Goal: Task Accomplishment & Management: Use online tool/utility

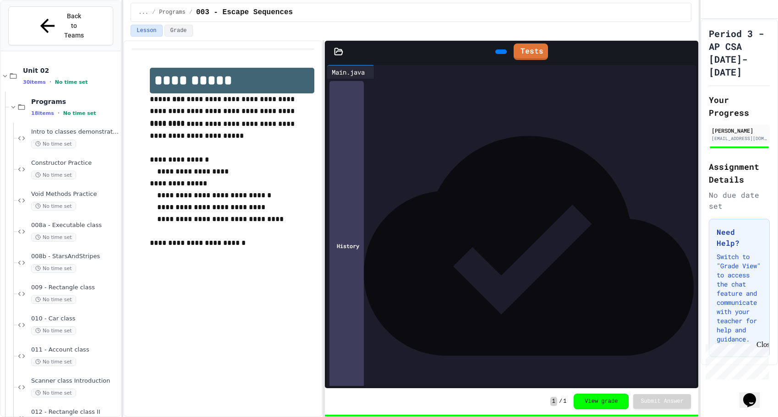
click at [385, 122] on div "*" at bounding box center [657, 124] width 635 height 8
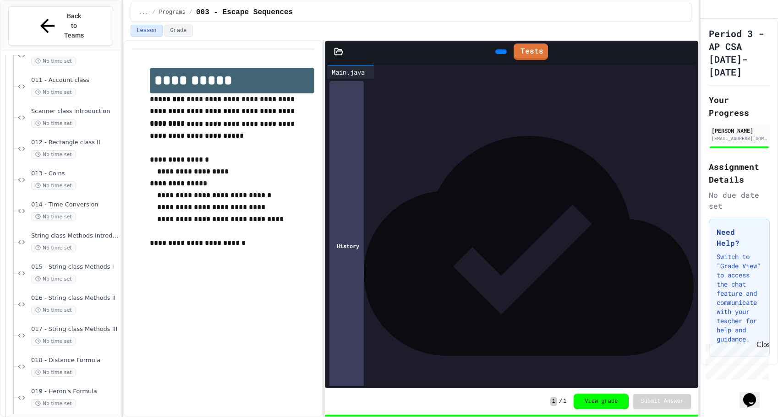
scroll to position [268, 0]
click at [63, 265] on div "015 - String class Methods I No time set" at bounding box center [74, 275] width 87 height 20
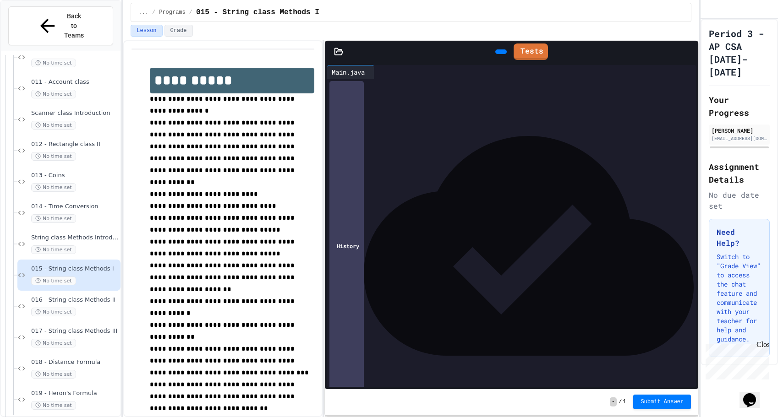
click at [404, 90] on div at bounding box center [517, 84] width 355 height 11
click at [436, 93] on div "*" at bounding box center [511, 92] width 342 height 8
click at [437, 97] on div "****** ****** **** ****" at bounding box center [511, 101] width 342 height 8
click at [424, 120] on div "*" at bounding box center [511, 124] width 342 height 8
click at [413, 116] on div "To enrich screen reader interactions, please activate Accessibility in Grammarl…" at bounding box center [511, 116] width 342 height 8
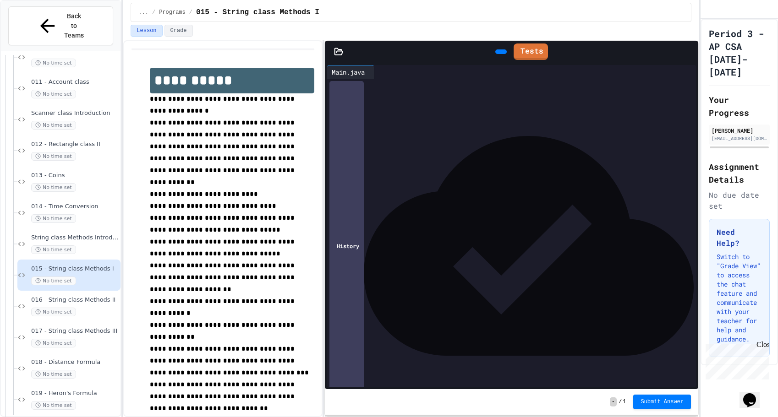
click at [378, 72] on icon at bounding box center [378, 72] width 0 height 0
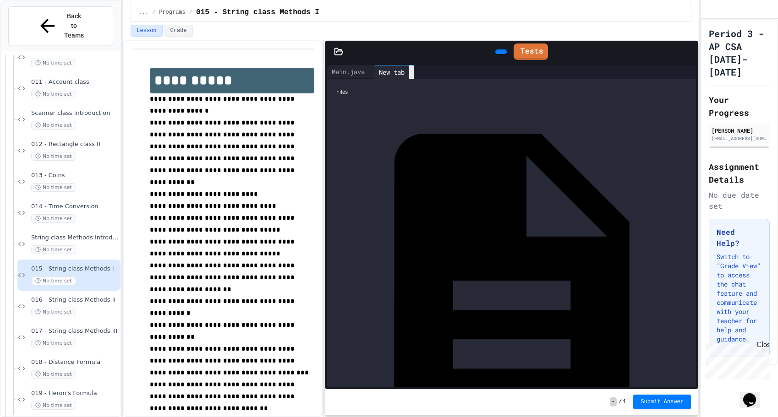
click at [411, 72] on icon at bounding box center [411, 72] width 0 height 0
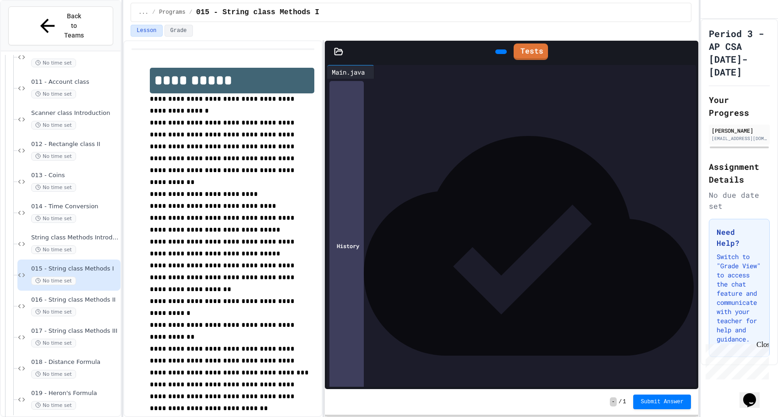
click at [382, 118] on div at bounding box center [511, 116] width 342 height 8
click at [86, 246] on div "No time set" at bounding box center [74, 250] width 87 height 9
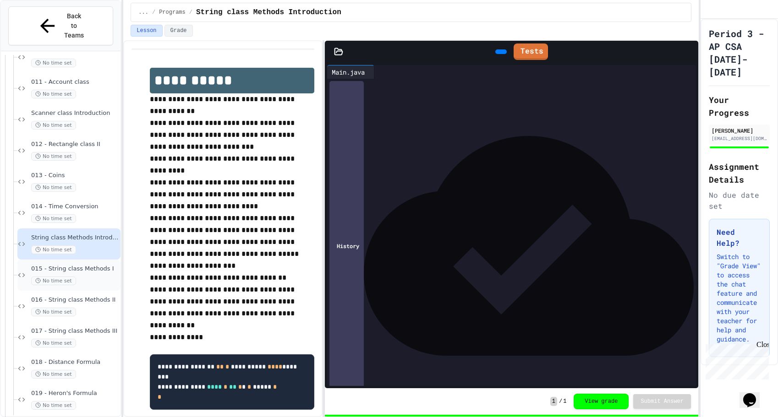
click at [83, 265] on span "015 - String class Methods I" at bounding box center [74, 269] width 87 height 8
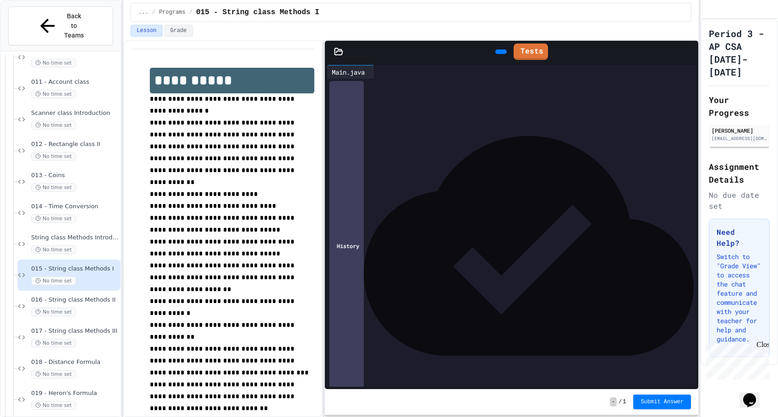
click at [363, 116] on div "******" at bounding box center [511, 116] width 342 height 8
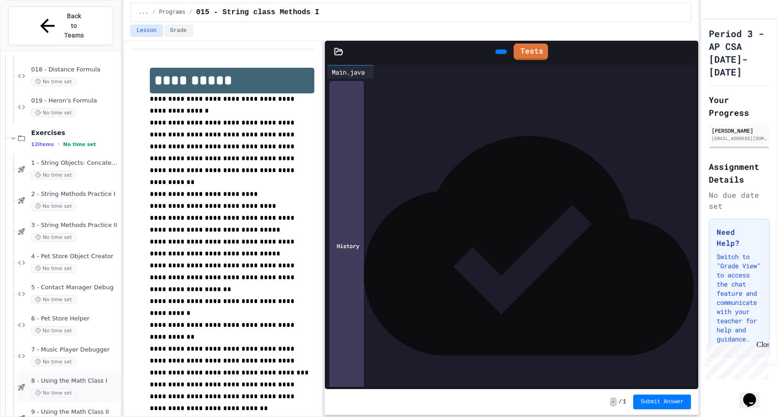
scroll to position [692, 0]
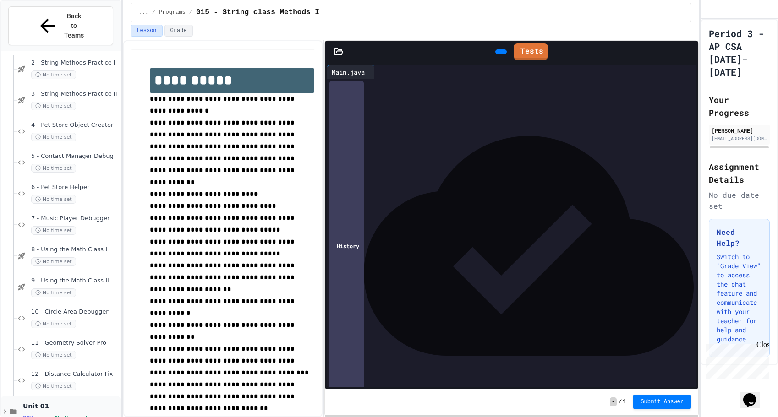
click at [38, 402] on span "Unit 01" at bounding box center [71, 406] width 96 height 8
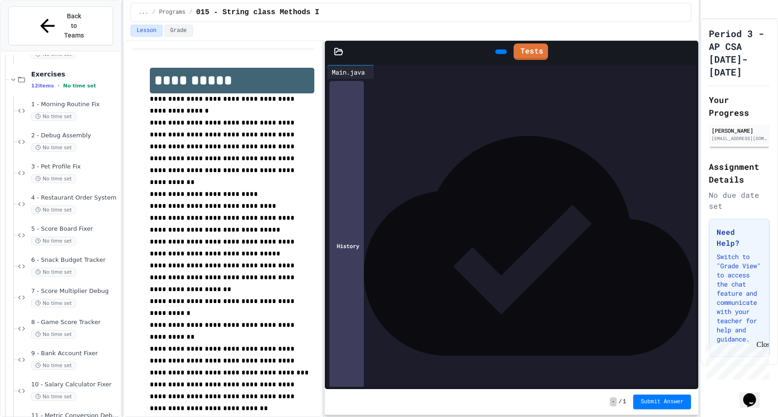
scroll to position [1377, 0]
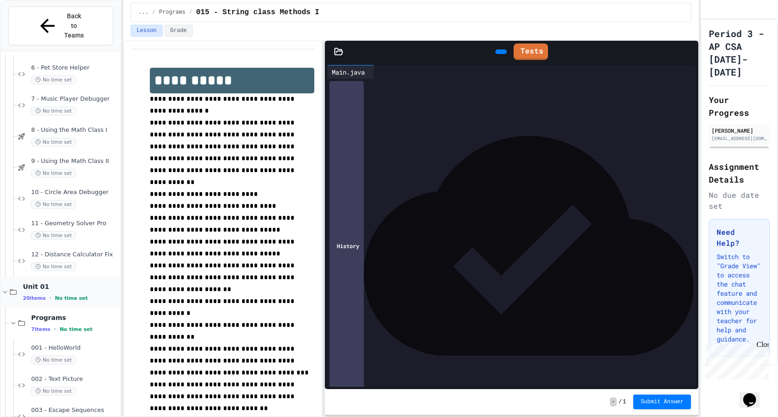
click at [53, 283] on span "Unit 01" at bounding box center [71, 287] width 96 height 8
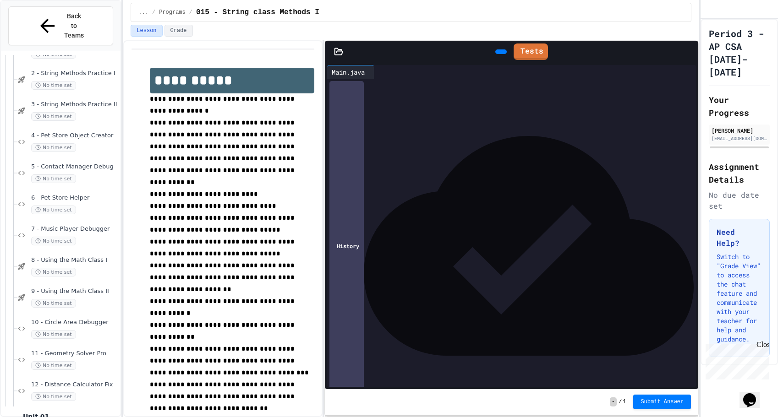
click at [475, 137] on div "****** ***** **** * ****** ****** **** ****** ****** ******** * ****** ********…" at bounding box center [517, 108] width 355 height 58
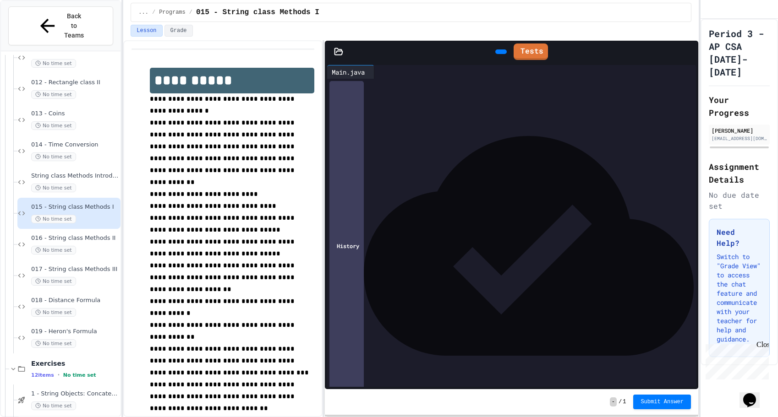
scroll to position [331, 0]
click at [344, 149] on div "*** **" at bounding box center [511, 147] width 342 height 8
click at [426, 115] on div "****** ******** *" at bounding box center [511, 116] width 342 height 8
click at [385, 116] on div "**********" at bounding box center [511, 116] width 342 height 8
click at [535, 120] on div "*" at bounding box center [511, 124] width 342 height 8
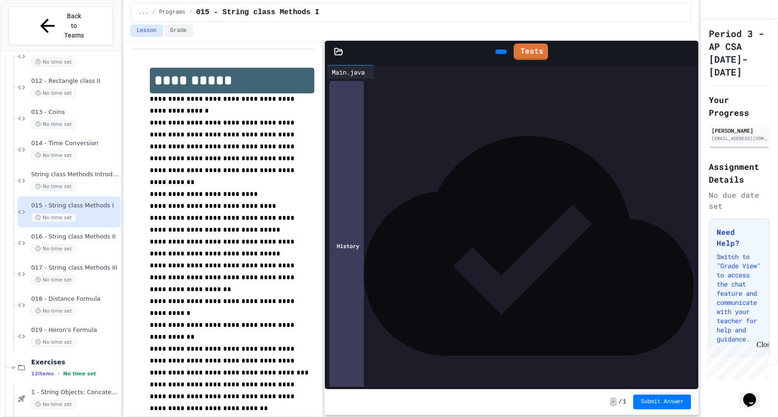
click at [509, 116] on div "**********" at bounding box center [511, 116] width 342 height 8
click at [453, 115] on span "**********" at bounding box center [425, 115] width 70 height 5
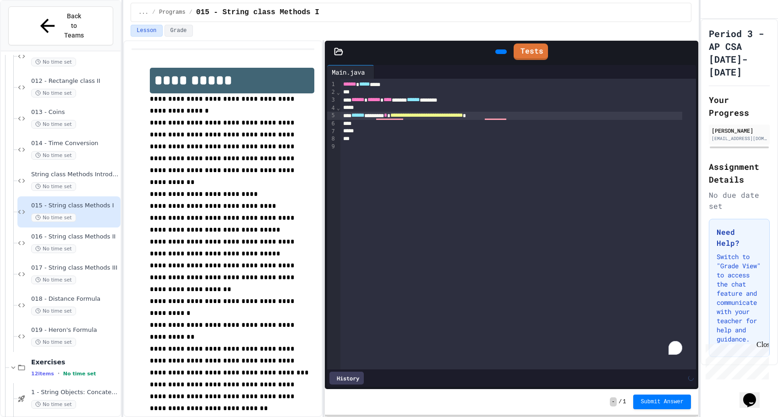
click at [421, 128] on div "*" at bounding box center [511, 131] width 342 height 8
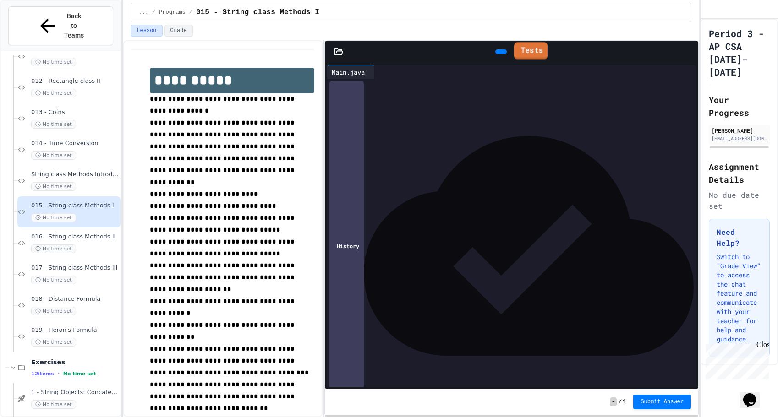
click at [500, 52] on icon at bounding box center [500, 52] width 0 height 0
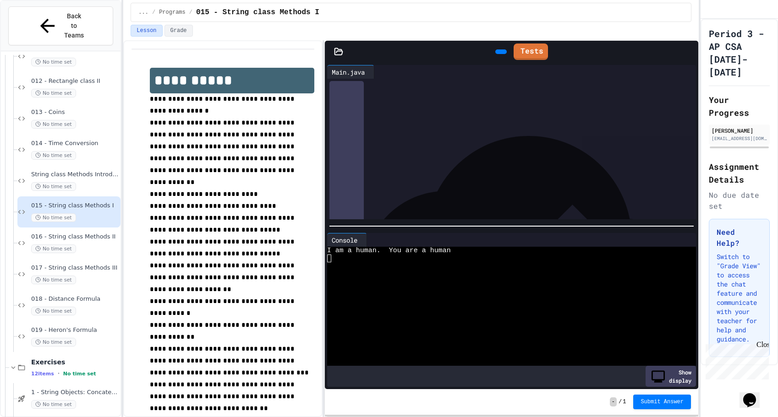
click at [457, 118] on span "**********" at bounding box center [426, 115] width 72 height 5
click at [495, 51] on div at bounding box center [500, 51] width 11 height 5
click at [513, 131] on div "****** * *** * ******* ********* * ****** ****" at bounding box center [511, 132] width 341 height 8
click at [495, 49] on div at bounding box center [500, 51] width 11 height 5
click at [475, 139] on div "****** * *** * ******* ********* * ********* * * * ** * **" at bounding box center [511, 140] width 341 height 8
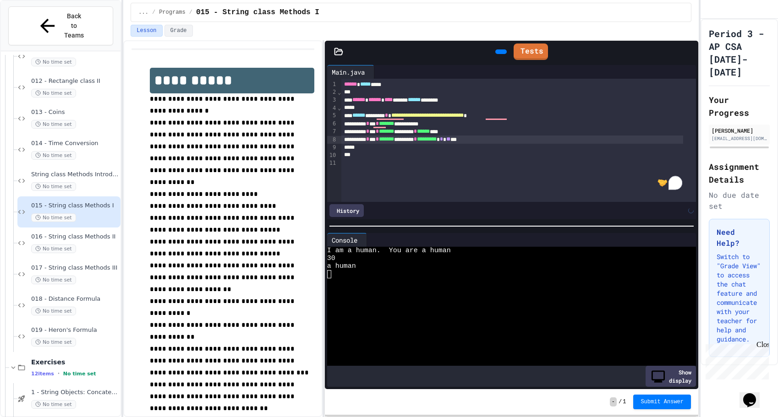
click at [495, 54] on div at bounding box center [500, 51] width 11 height 5
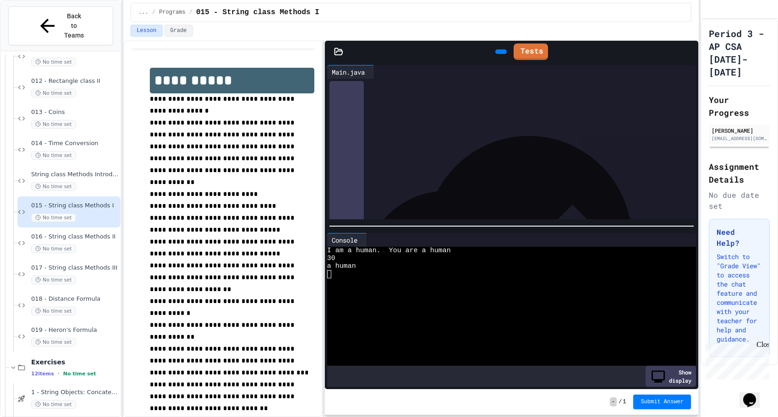
click at [361, 262] on div "a human" at bounding box center [504, 266] width 355 height 8
click at [485, 140] on div "****** * *** * ******* ********* * ********* * * * ** ***" at bounding box center [511, 140] width 341 height 8
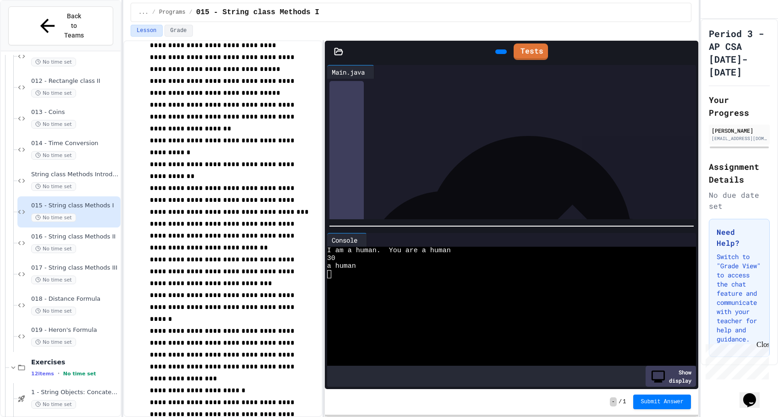
scroll to position [134, 0]
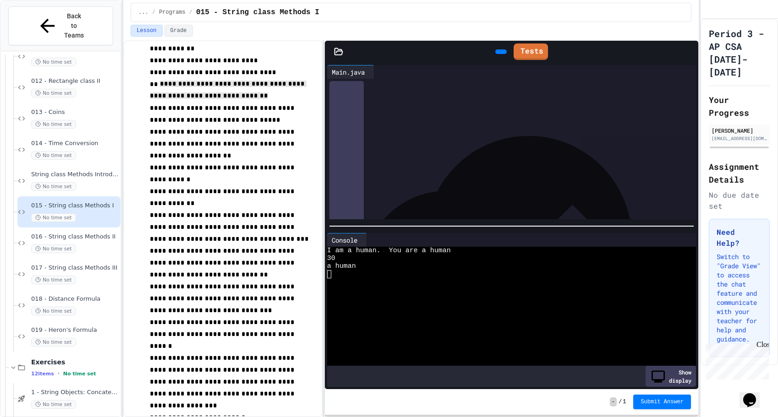
drag, startPoint x: 220, startPoint y: 89, endPoint x: 249, endPoint y: 93, distance: 29.2
click at [249, 93] on p "**********" at bounding box center [232, 91] width 164 height 24
click at [223, 130] on span "**********" at bounding box center [223, 144] width 147 height 30
drag, startPoint x: 223, startPoint y: 130, endPoint x: 339, endPoint y: 84, distance: 125.0
click at [339, 84] on div "› ⌄ ⌄" at bounding box center [339, 128] width 4 height 98
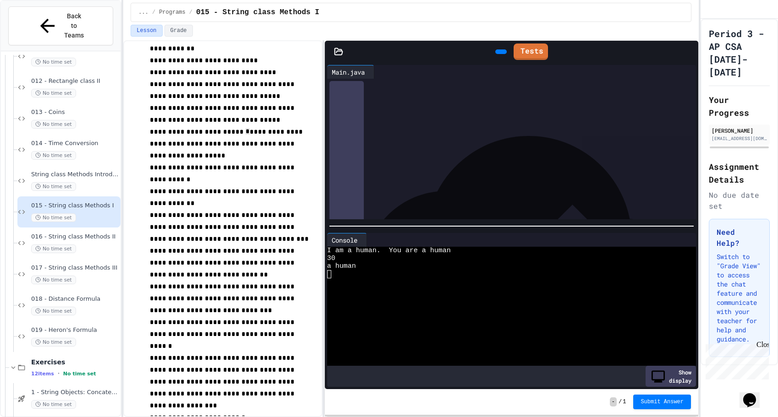
drag, startPoint x: 339, startPoint y: 84, endPoint x: 255, endPoint y: 95, distance: 84.5
click at [255, 95] on p "**********" at bounding box center [232, 91] width 164 height 24
click at [400, 149] on span "*" at bounding box center [398, 147] width 3 height 5
click at [482, 144] on div "****** * *** * ******* * * *" at bounding box center [511, 148] width 341 height 8
click at [515, 134] on div "****** * *** * ******* ********* * ****** ****" at bounding box center [511, 132] width 341 height 8
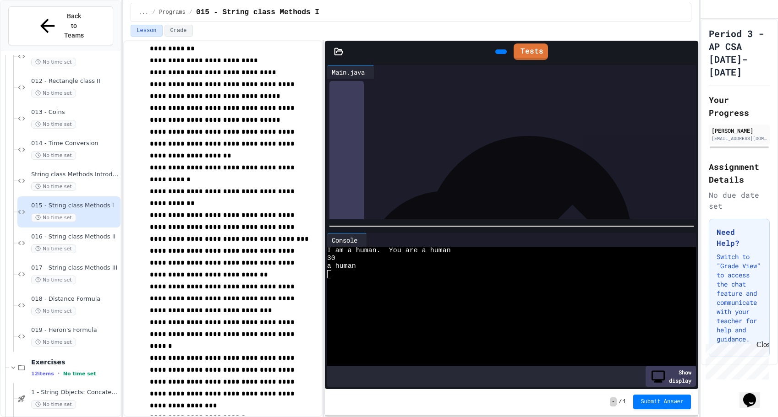
click at [516, 136] on div "****** * *** * ******* ********* * ********* * * * ** ***" at bounding box center [511, 140] width 341 height 8
click at [413, 147] on div "****** * *** * ******* ***" at bounding box center [511, 148] width 341 height 8
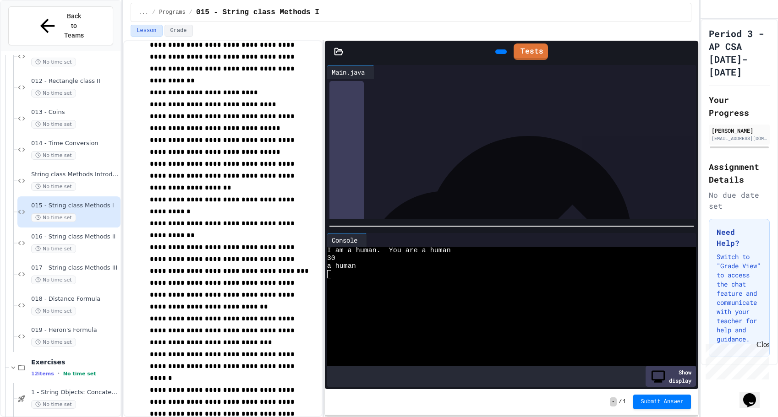
scroll to position [104, 0]
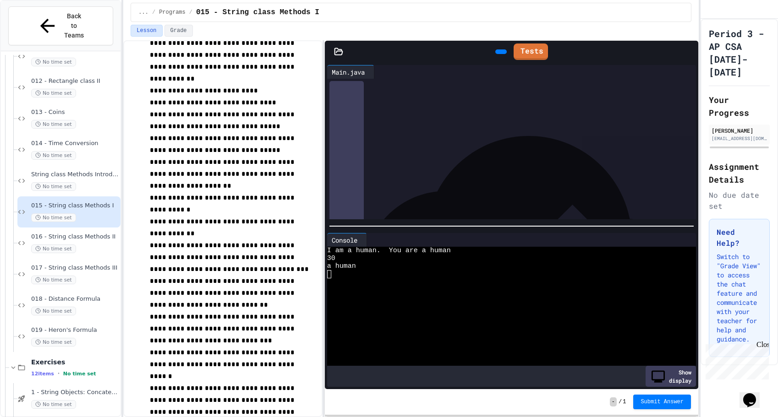
click at [500, 52] on icon at bounding box center [500, 52] width 0 height 0
click at [447, 148] on span "*" at bounding box center [445, 147] width 3 height 5
click at [495, 49] on div at bounding box center [500, 51] width 11 height 5
click at [477, 151] on div "****** * *** * ******* ********* * ********* * ** * **" at bounding box center [511, 148] width 341 height 8
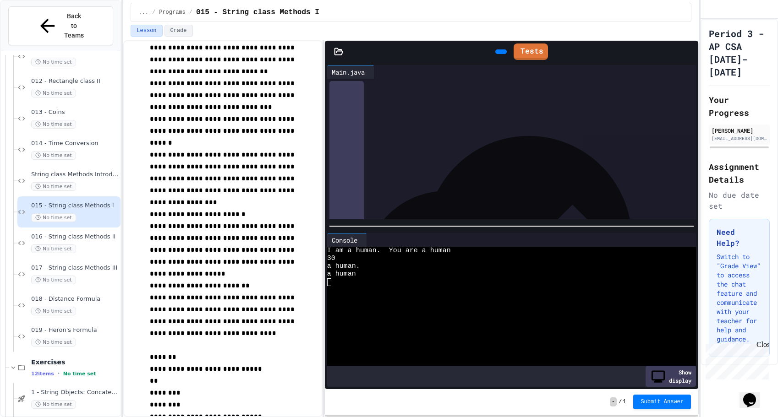
scroll to position [338, 0]
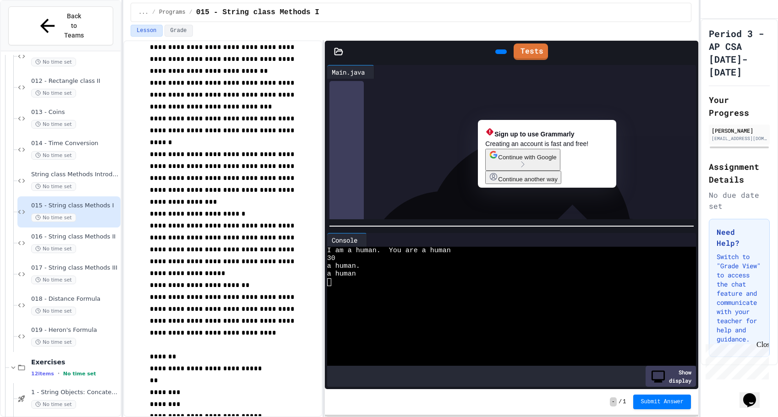
click at [464, 115] on span "**********" at bounding box center [427, 115] width 72 height 5
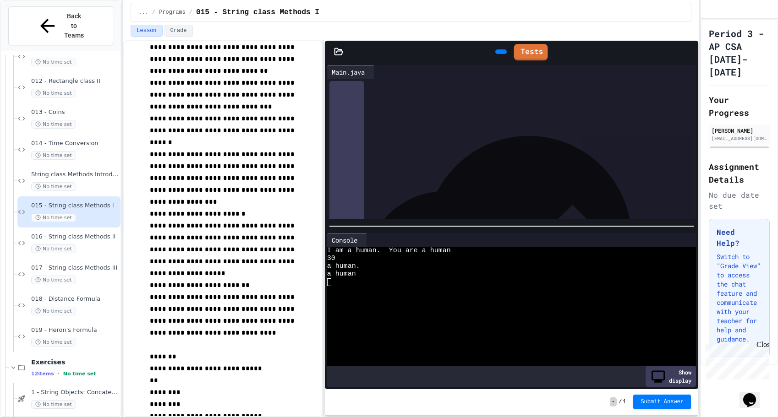
click at [497, 49] on div at bounding box center [500, 51] width 11 height 5
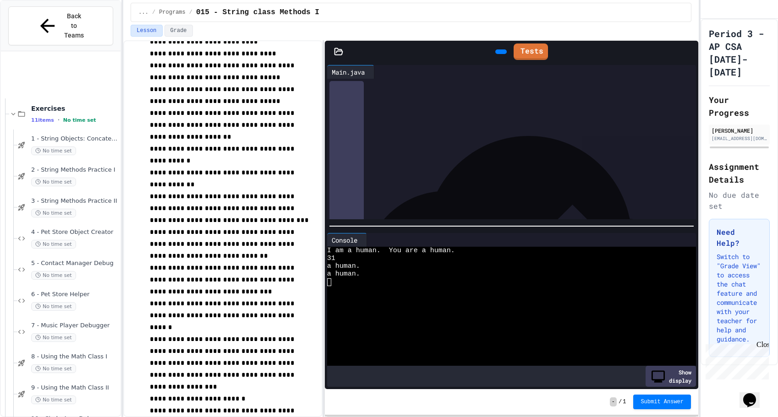
scroll to position [661, 0]
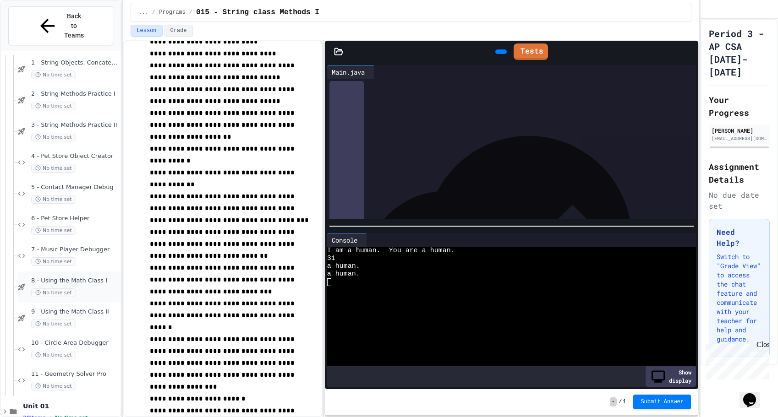
click at [88, 289] on div "No time set" at bounding box center [74, 293] width 87 height 9
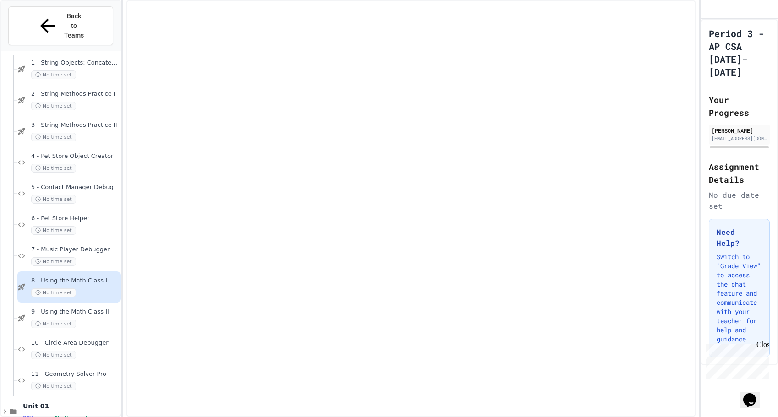
scroll to position [650, 0]
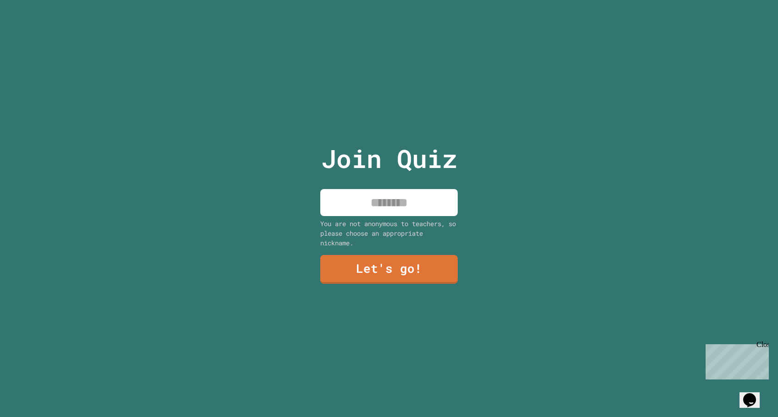
click at [437, 198] on input at bounding box center [388, 202] width 137 height 27
type input "*******"
click at [403, 266] on link "Let's go!" at bounding box center [389, 268] width 125 height 30
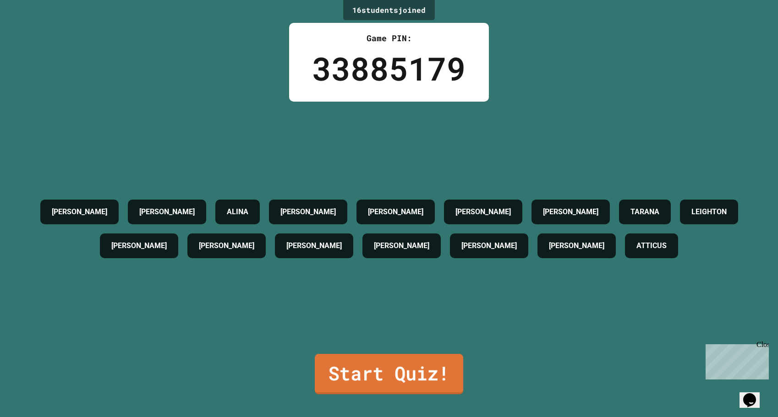
click at [367, 372] on link "Start Quiz!" at bounding box center [389, 374] width 148 height 40
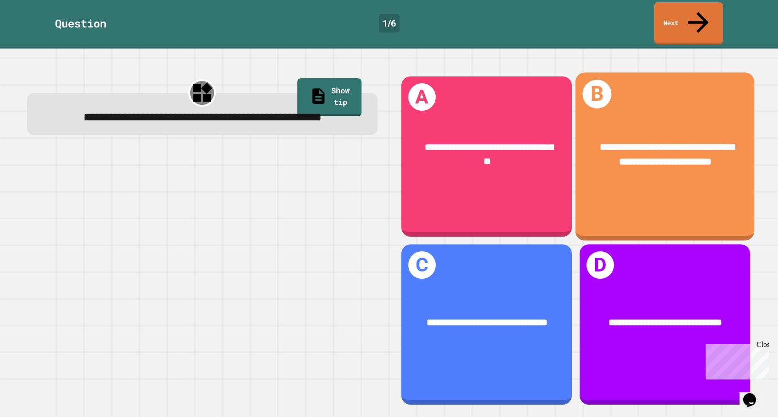
click at [605, 182] on div "**********" at bounding box center [664, 156] width 179 height 169
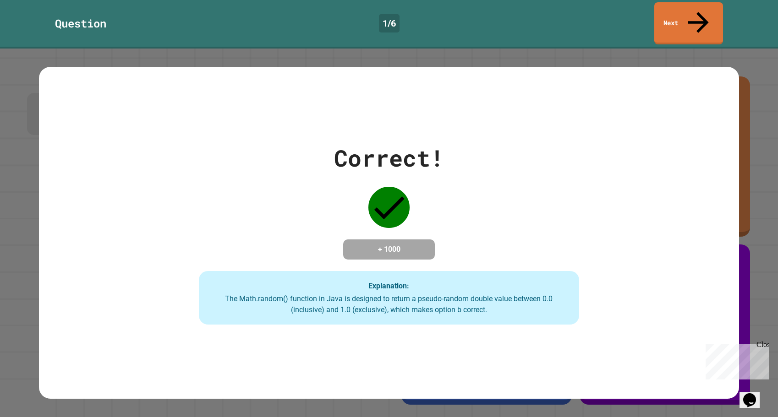
click at [665, 10] on link "Next" at bounding box center [688, 23] width 69 height 42
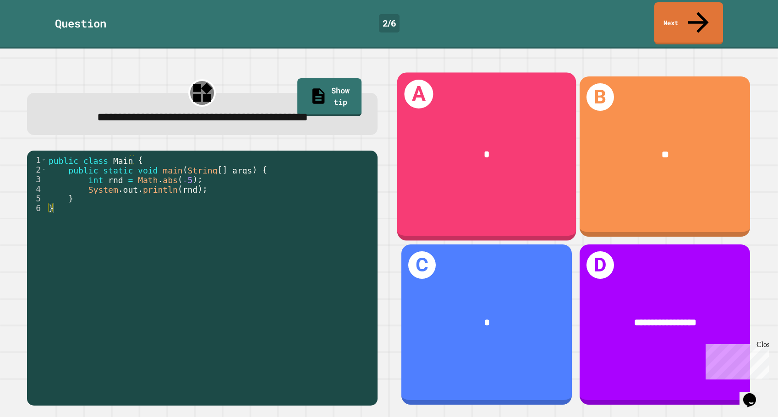
click at [525, 195] on div "A *" at bounding box center [486, 156] width 179 height 169
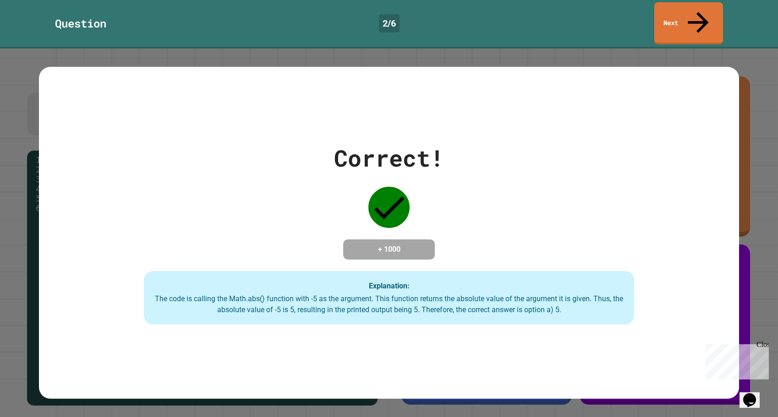
click at [667, 22] on link "Next" at bounding box center [688, 23] width 69 height 42
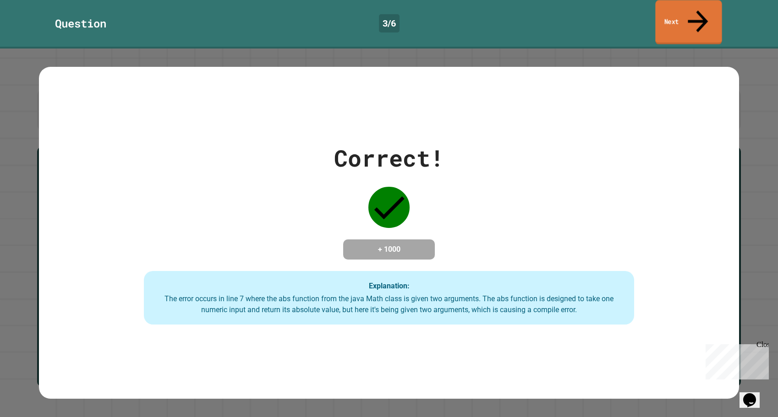
click at [658, 16] on link "Next" at bounding box center [688, 22] width 66 height 44
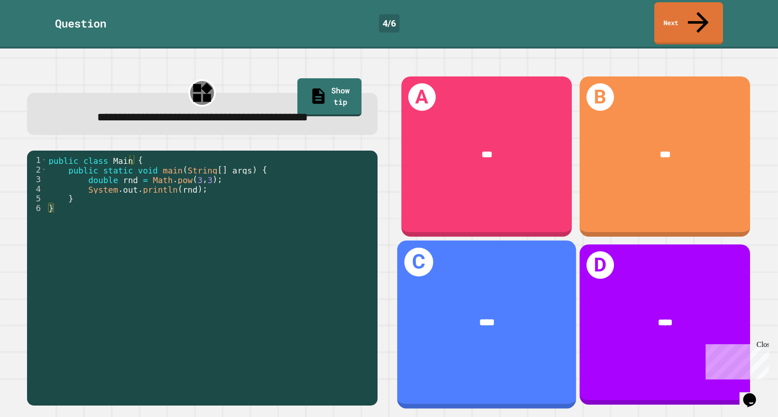
click at [519, 353] on div "C ****" at bounding box center [486, 324] width 179 height 169
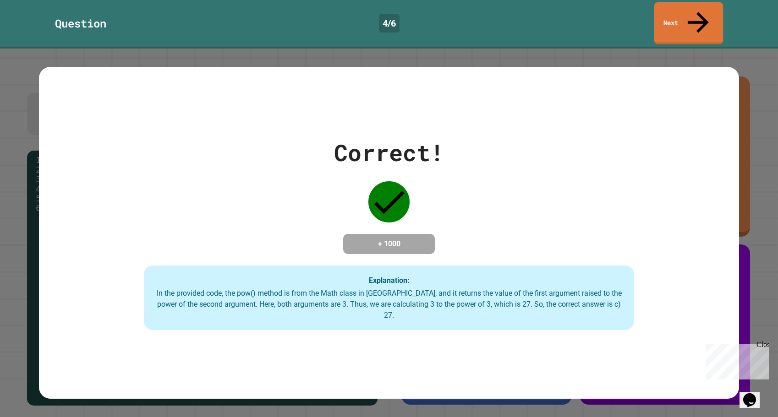
click at [691, 8] on link "Next" at bounding box center [688, 23] width 69 height 42
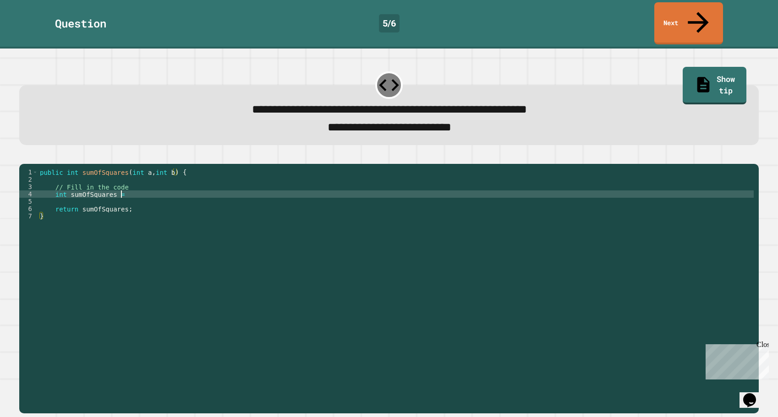
click at [127, 187] on div "public int sumOfSquares ( int a , int b ) { // Fill in the code int sumOfSquare…" at bounding box center [396, 290] width 716 height 242
drag, startPoint x: 24, startPoint y: 150, endPoint x: 212, endPoint y: 202, distance: 194.8
click at [212, 202] on div "**********" at bounding box center [388, 283] width 739 height 261
drag, startPoint x: 212, startPoint y: 202, endPoint x: 190, endPoint y: 186, distance: 27.3
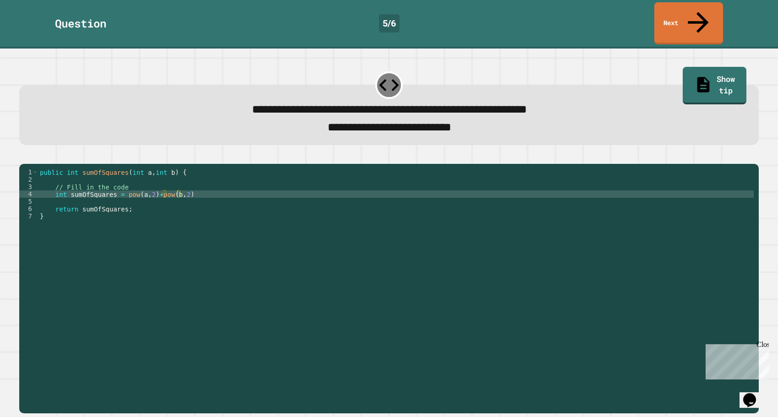
click at [190, 186] on div "public int sumOfSquares ( int a , int b ) { // Fill in the code int sumOfSquare…" at bounding box center [396, 290] width 716 height 242
click at [33, 159] on icon "button" at bounding box center [29, 162] width 5 height 6
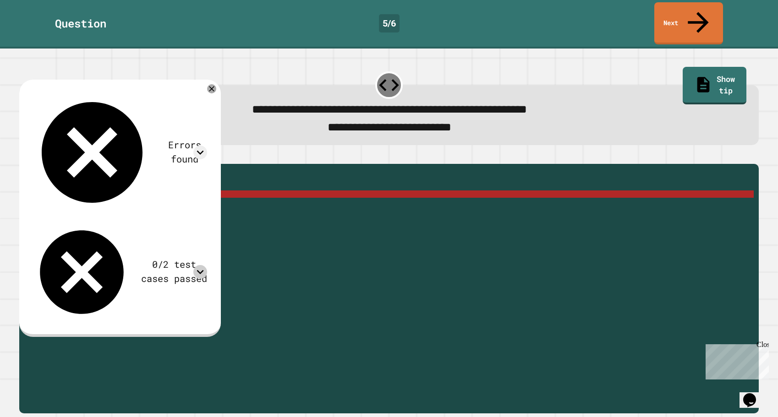
click at [207, 265] on icon at bounding box center [200, 272] width 14 height 14
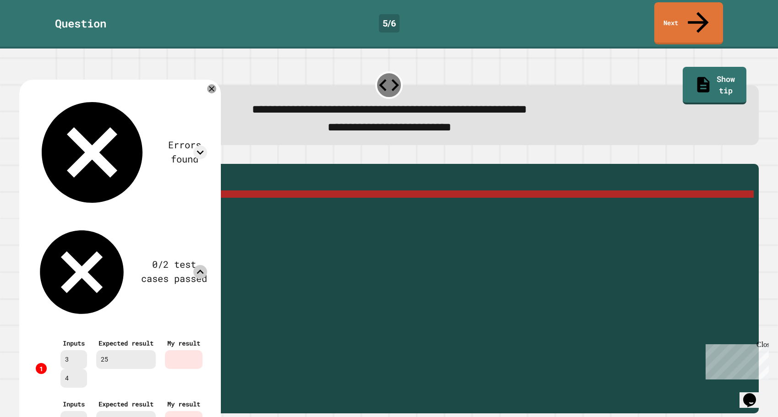
click at [207, 265] on icon at bounding box center [200, 272] width 14 height 14
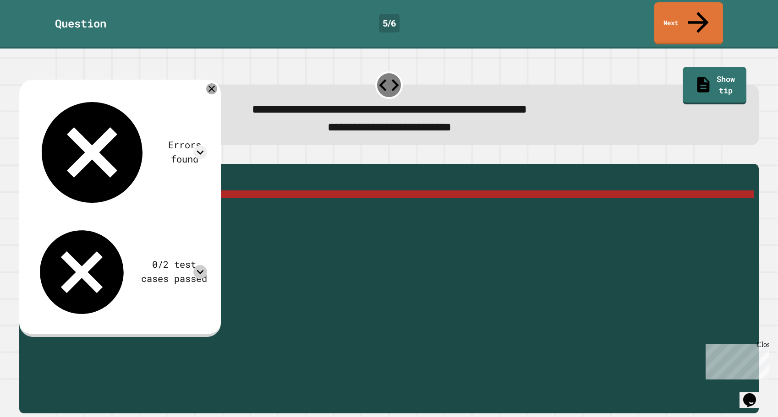
click at [217, 83] on div at bounding box center [211, 88] width 11 height 11
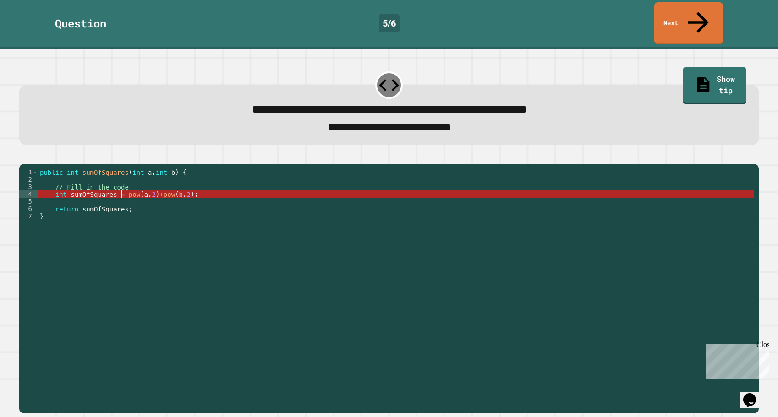
click at [121, 189] on div "public int sumOfSquares ( int a , int b ) { // Fill in the code int sumOfSquare…" at bounding box center [396, 290] width 716 height 242
click at [141, 189] on div "public int sumOfSquares ( int a , int b ) { // Fill in the code int sumOfSquare…" at bounding box center [396, 290] width 716 height 242
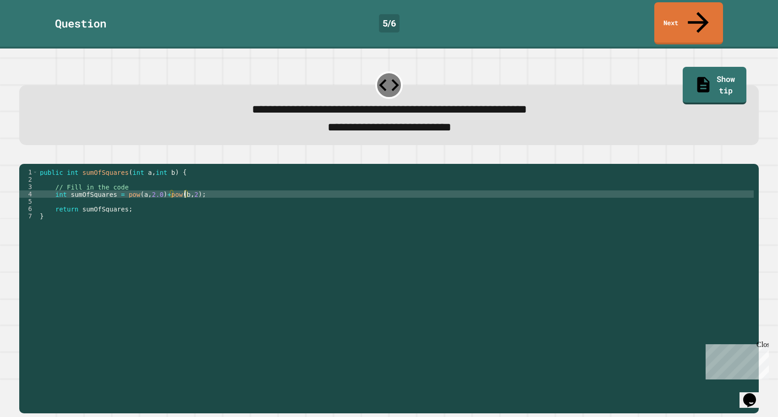
scroll to position [0, 11]
click at [24, 157] on icon "button" at bounding box center [24, 157] width 0 height 0
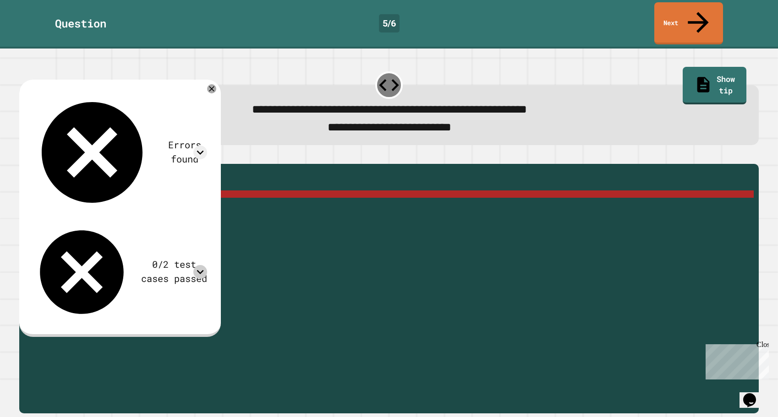
click at [207, 265] on icon at bounding box center [200, 272] width 14 height 14
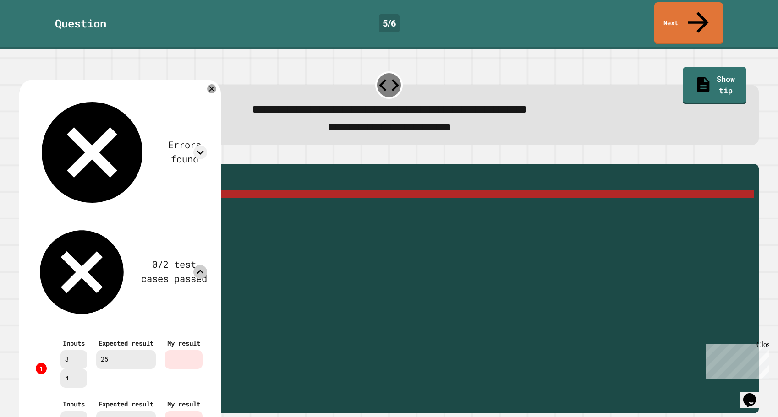
click at [207, 265] on icon at bounding box center [200, 272] width 14 height 14
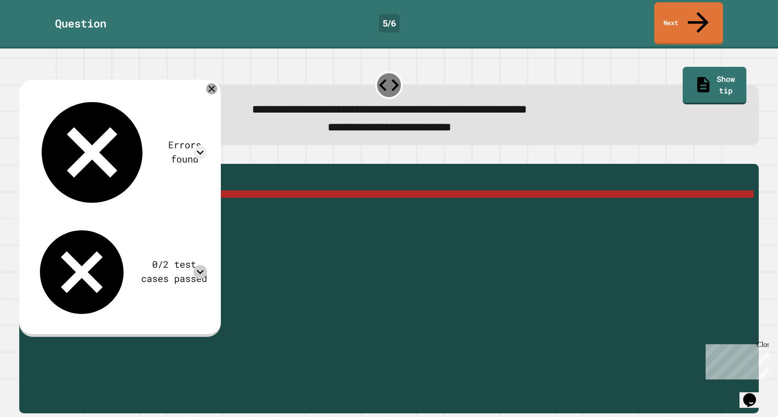
click at [217, 83] on icon at bounding box center [211, 88] width 11 height 11
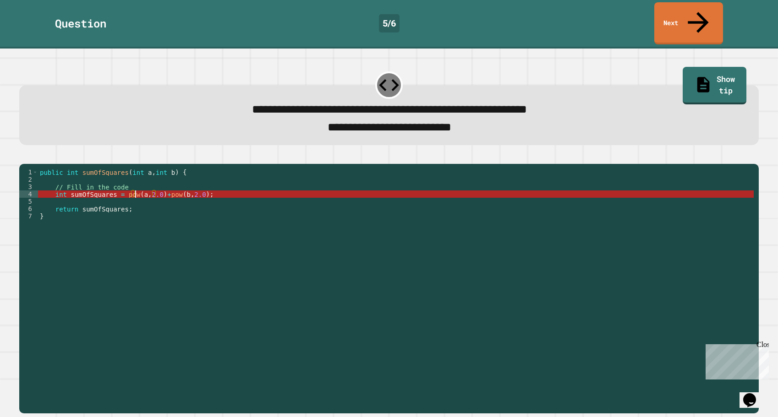
click at [135, 186] on div "public int sumOfSquares ( int a , int b ) { // Fill in the code int sumOfSquare…" at bounding box center [396, 290] width 716 height 242
click at [137, 187] on div "public int sumOfSquares ( int a , int b ) { // Fill in the code int sumOfSquare…" at bounding box center [396, 290] width 716 height 242
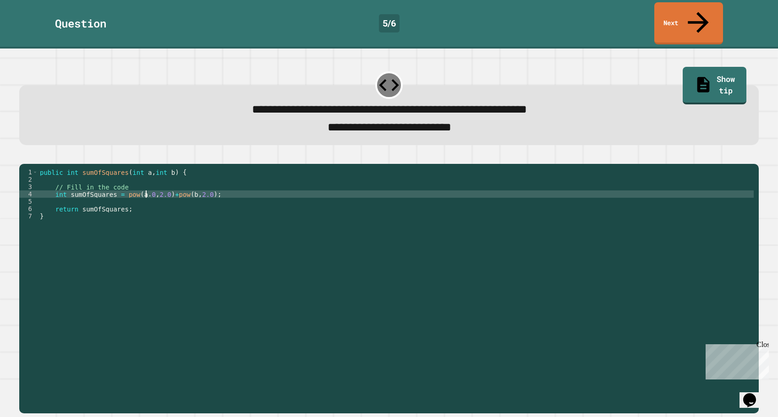
scroll to position [0, 7]
click at [185, 185] on div "public int sumOfSquares ( int a , int b ) { // Fill in the code int sumOfSquare…" at bounding box center [396, 290] width 716 height 242
click at [174, 186] on div "public int sumOfSquares ( int a , int b ) { // Fill in the code int sumOfSquare…" at bounding box center [396, 290] width 716 height 242
click at [24, 157] on button "button" at bounding box center [24, 157] width 0 height 0
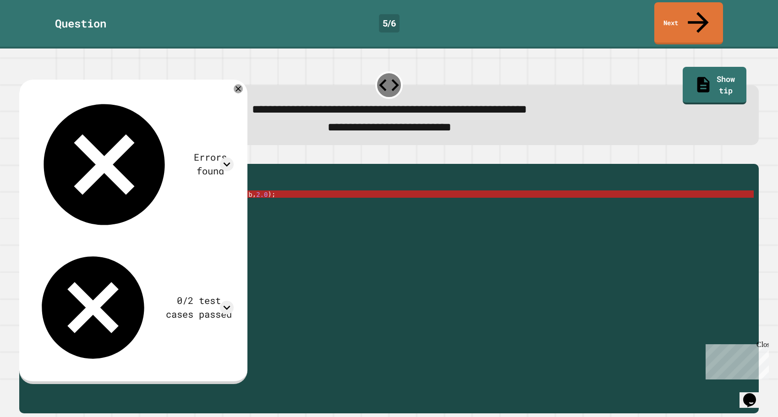
click at [235, 104] on div "Errors found /Main.java:4: error: cannot find symbol int sumOfSquares = pow((do…" at bounding box center [132, 230] width 211 height 286
click at [227, 301] on icon at bounding box center [227, 308] width 14 height 14
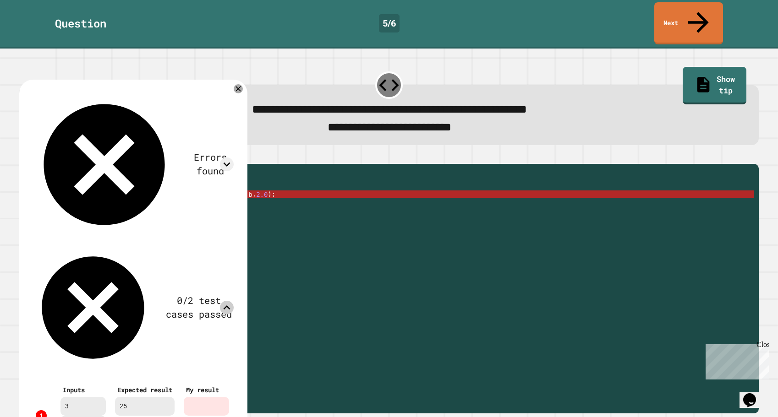
click at [227, 301] on icon at bounding box center [227, 308] width 14 height 14
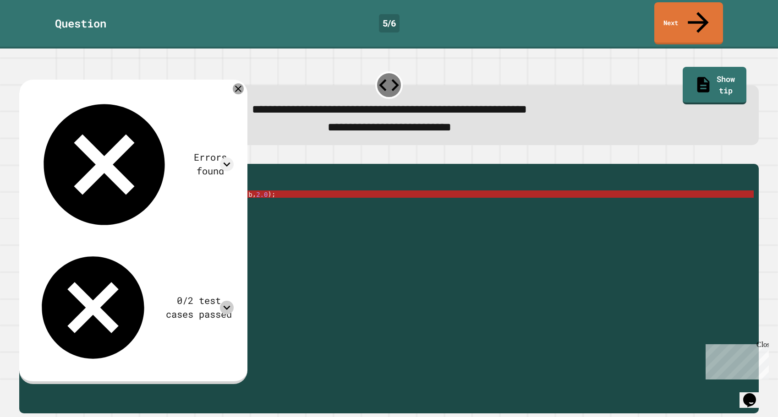
click at [237, 86] on icon at bounding box center [238, 89] width 6 height 6
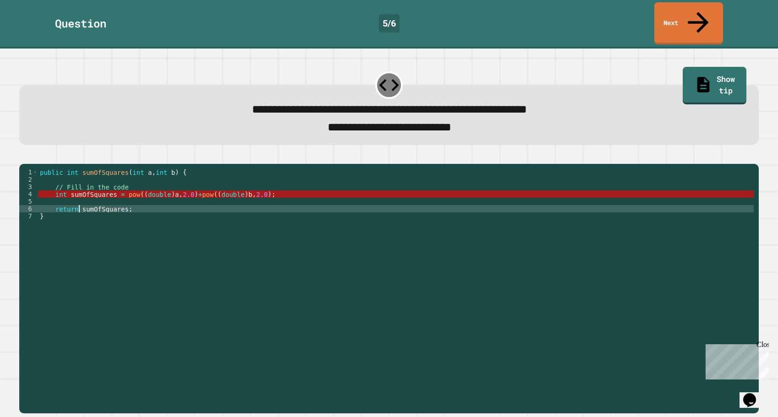
click at [80, 202] on div "public int sumOfSquares ( int a , int b ) { // Fill in the code int sumOfSquare…" at bounding box center [396, 290] width 716 height 242
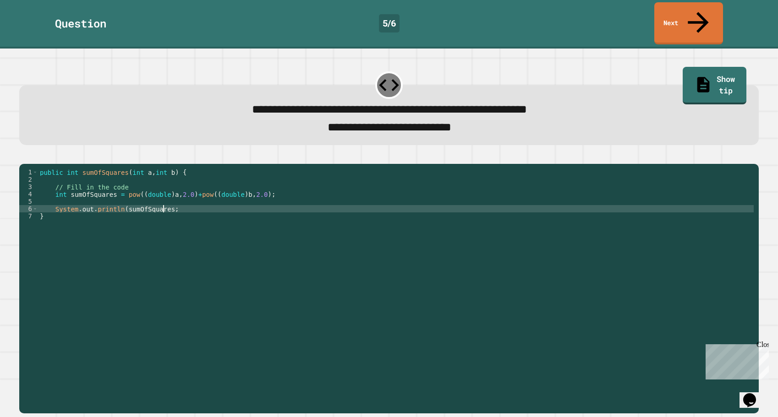
scroll to position [0, 9]
click at [24, 157] on icon "button" at bounding box center [24, 157] width 0 height 0
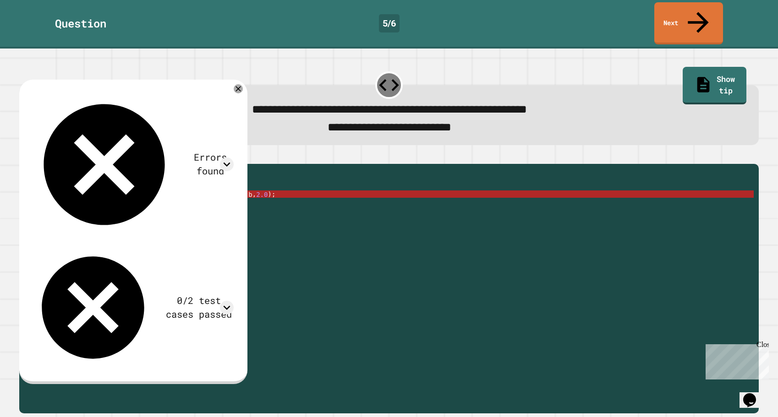
click at [189, 186] on div "public int sumOfSquares ( int a , int b ) { // Fill in the code int sumOfSquare…" at bounding box center [396, 290] width 716 height 242
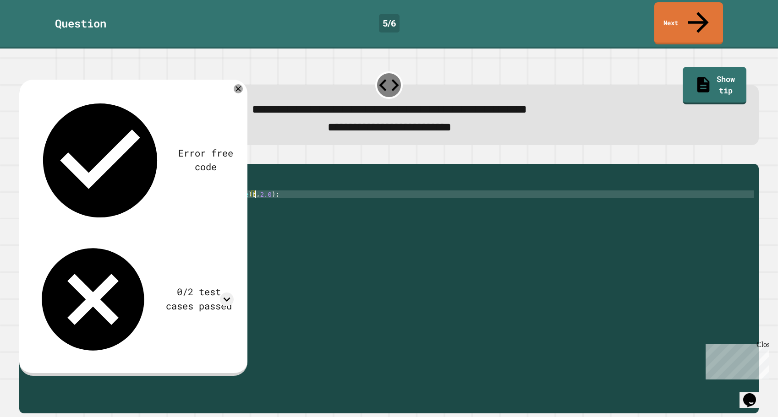
scroll to position [0, 15]
type textarea "**********"
click at [24, 157] on icon "button" at bounding box center [24, 157] width 0 height 0
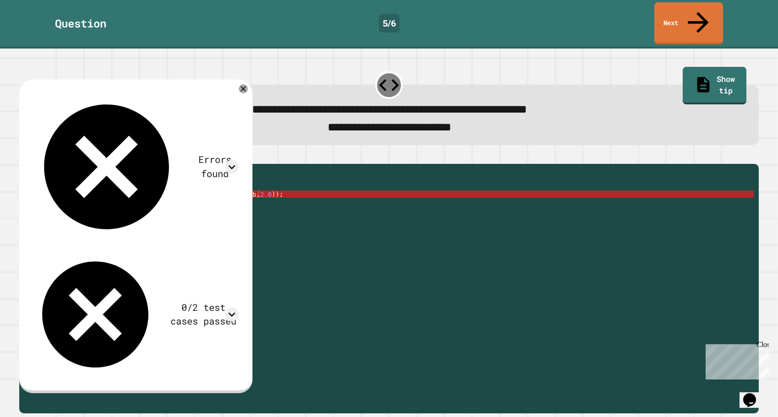
drag, startPoint x: 228, startPoint y: 80, endPoint x: 215, endPoint y: 78, distance: 12.5
click at [215, 92] on div "Errors found" at bounding box center [135, 167] width 207 height 150
click at [236, 160] on icon at bounding box center [232, 167] width 14 height 14
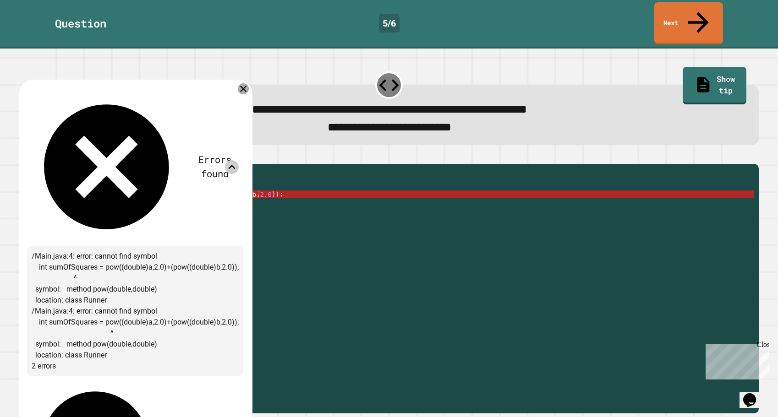
click at [241, 83] on icon at bounding box center [243, 88] width 11 height 11
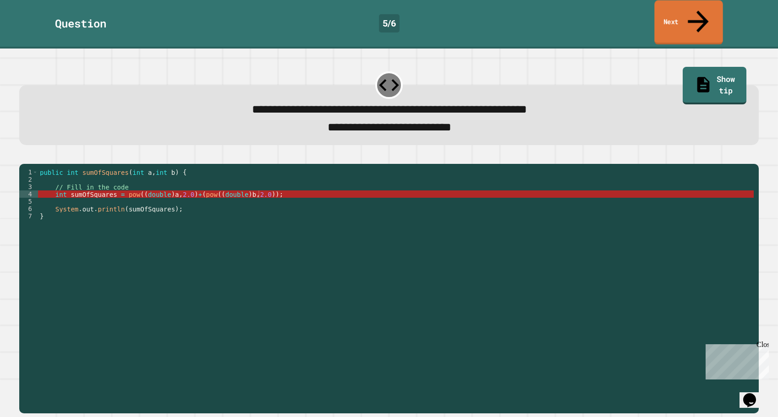
click at [682, 12] on link "Next" at bounding box center [688, 22] width 68 height 44
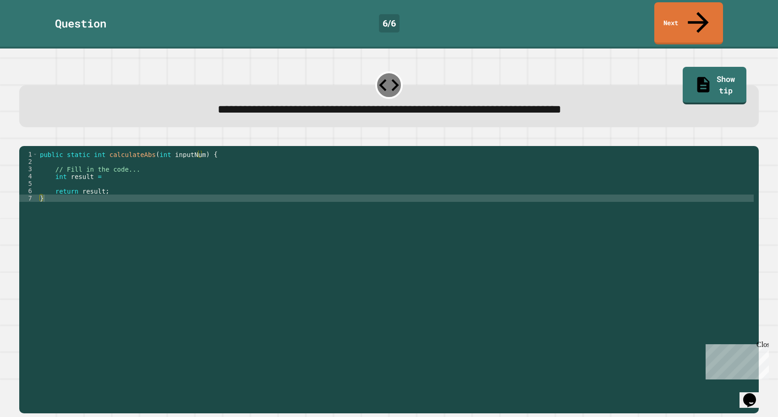
click at [173, 180] on div "public static int calculateAbs ( int inputNum ) { // Fill in the code... int re…" at bounding box center [396, 279] width 716 height 257
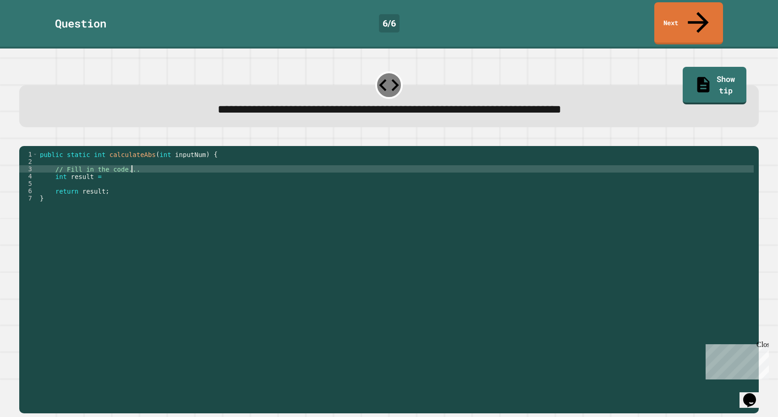
click at [141, 164] on div "public static int calculateAbs ( int inputNum ) { // Fill in the code... int re…" at bounding box center [396, 279] width 716 height 257
click at [142, 169] on div "public static int calculateAbs ( int inputNum ) { // Fill in the code... int re…" at bounding box center [396, 279] width 716 height 257
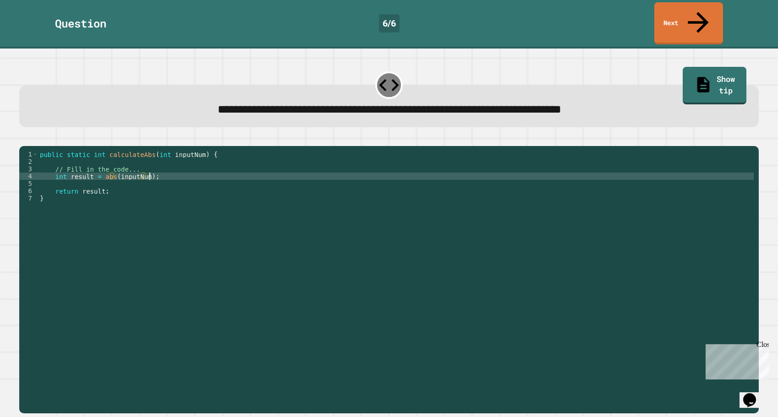
scroll to position [0, 7]
click at [32, 141] on icon "button" at bounding box center [29, 144] width 5 height 6
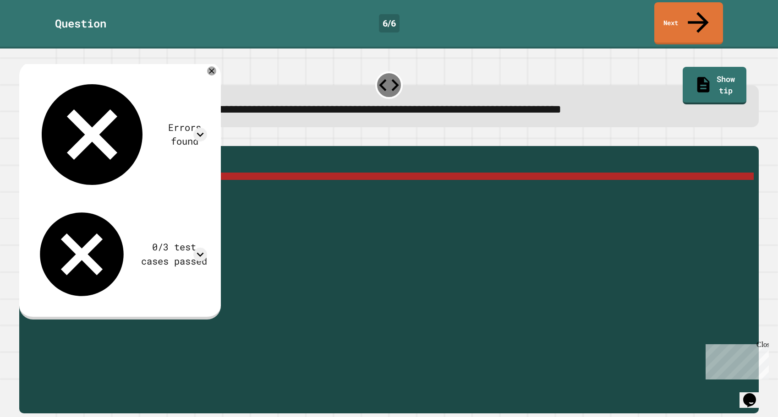
scroll to position [0, 0]
click at [180, 190] on div "public static int calculateAbs ( int inputNum ) { // Fill in the code... int re…" at bounding box center [396, 279] width 716 height 257
click at [207, 128] on icon at bounding box center [200, 135] width 14 height 14
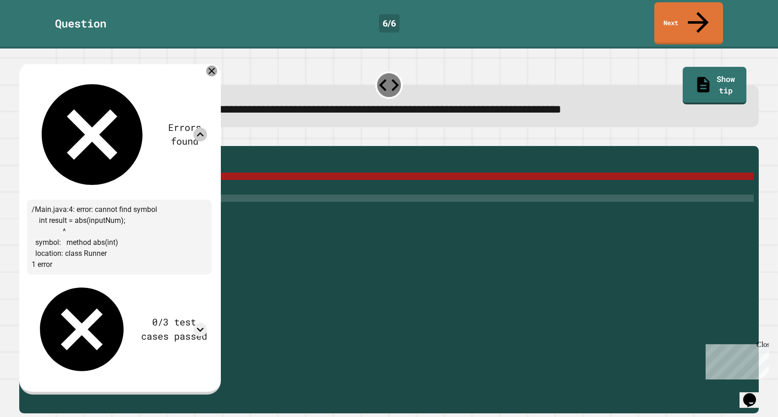
click at [217, 66] on icon at bounding box center [211, 71] width 11 height 11
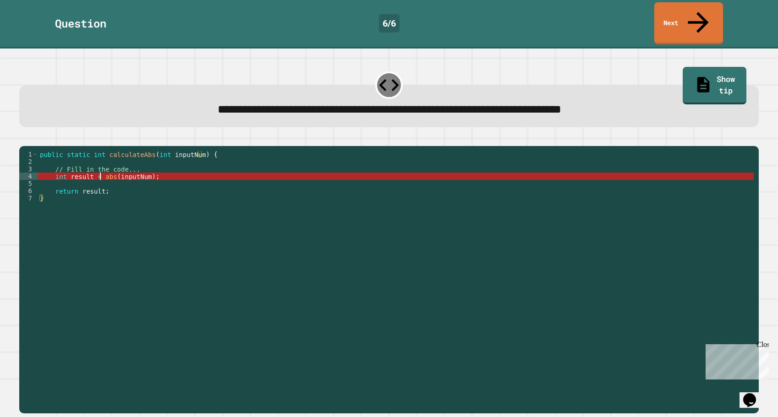
click at [101, 168] on div "public static int calculateAbs ( int inputNum ) { // Fill in the code... int re…" at bounding box center [396, 279] width 716 height 257
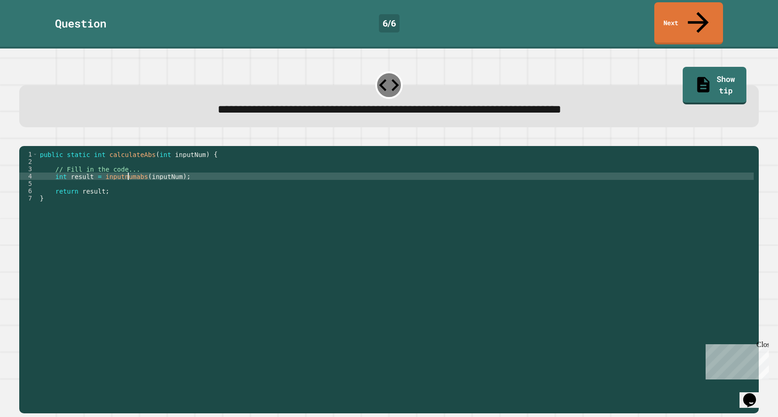
scroll to position [0, 6]
click at [24, 139] on button "button" at bounding box center [24, 139] width 0 height 0
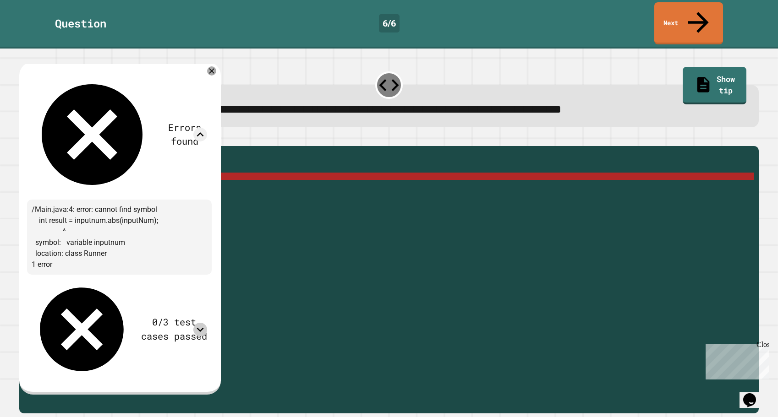
click at [207, 323] on icon at bounding box center [200, 330] width 14 height 14
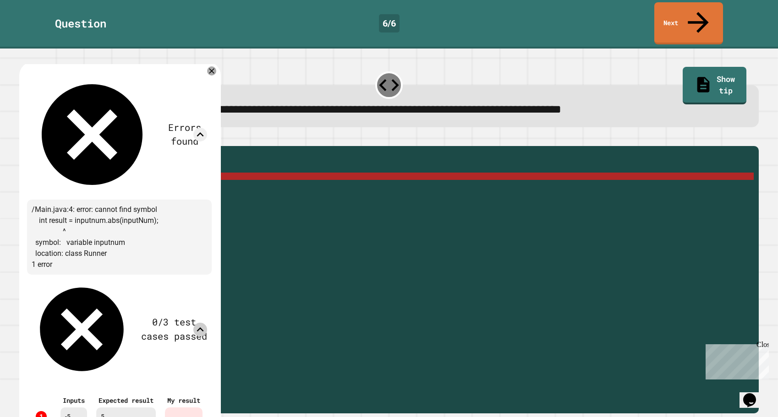
click at [207, 323] on icon at bounding box center [200, 330] width 14 height 14
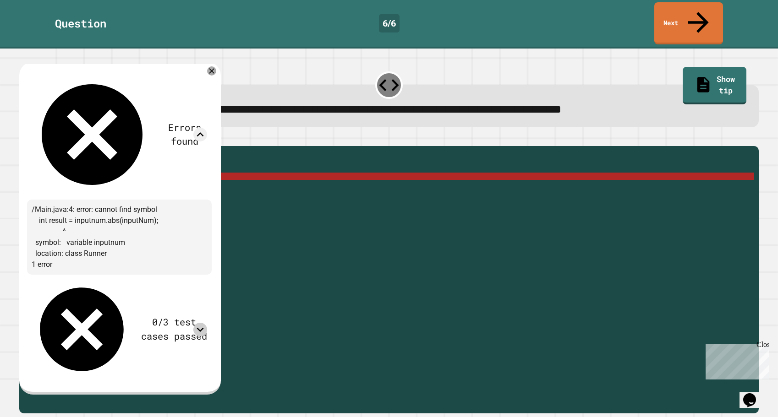
click at [216, 66] on icon at bounding box center [211, 70] width 9 height 9
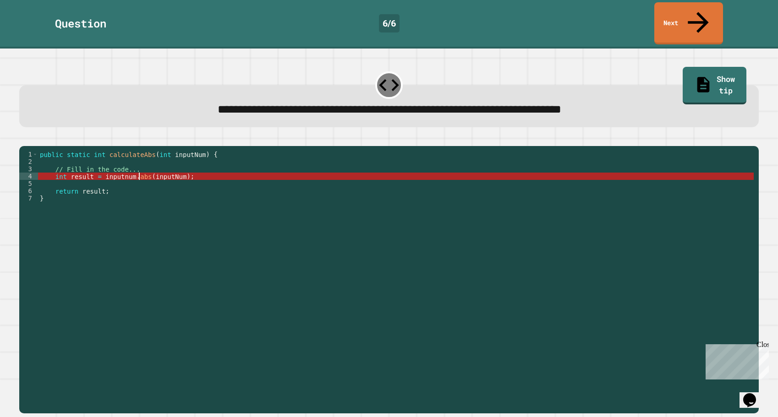
click at [140, 171] on div "public static int calculateAbs ( int inputNum ) { // Fill in the code... int re…" at bounding box center [396, 279] width 716 height 257
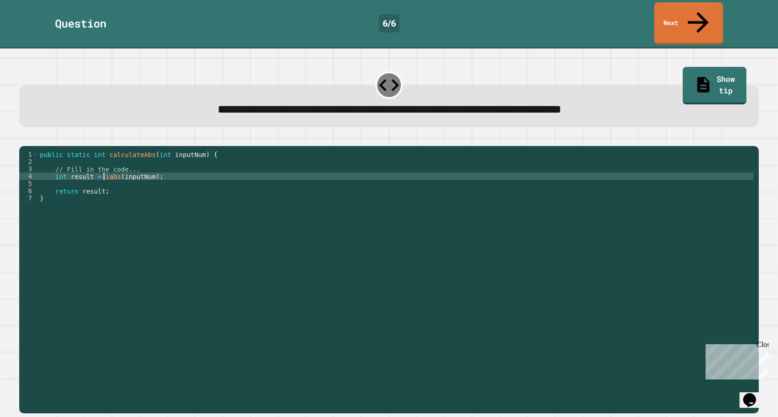
type textarea "**********"
click at [18, 131] on div "**********" at bounding box center [389, 274] width 747 height 286
click at [106, 154] on div "public static int calculateAbs ( int inputNum ) { // Fill in the code... int re…" at bounding box center [396, 279] width 716 height 257
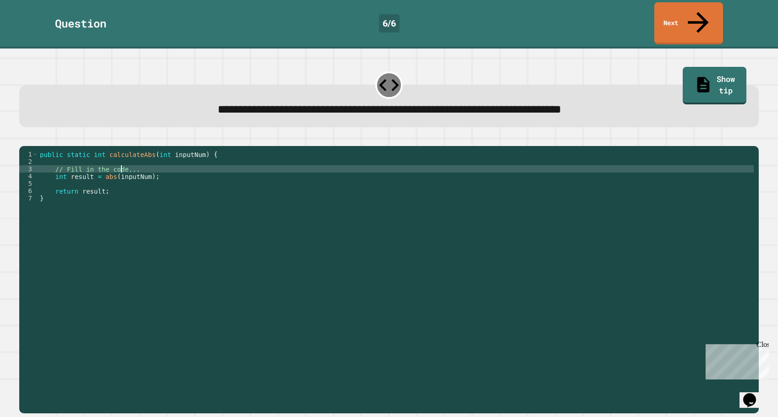
click at [121, 160] on div "public static int calculateAbs ( int inputNum ) { // Fill in the code... int re…" at bounding box center [396, 279] width 716 height 257
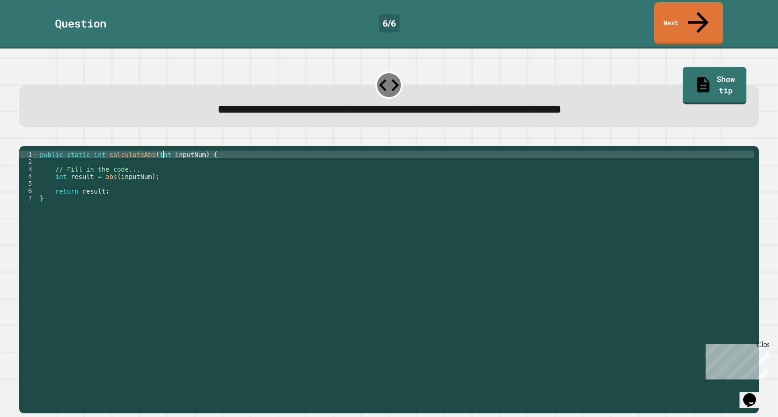
click at [163, 151] on div "public static int calculateAbs ( int inputNum ) { // Fill in the code... int re…" at bounding box center [396, 279] width 716 height 257
click at [139, 156] on div "public static int calculateAbs ( int inputNum ) { // Fill in the code... int re…" at bounding box center [396, 279] width 716 height 257
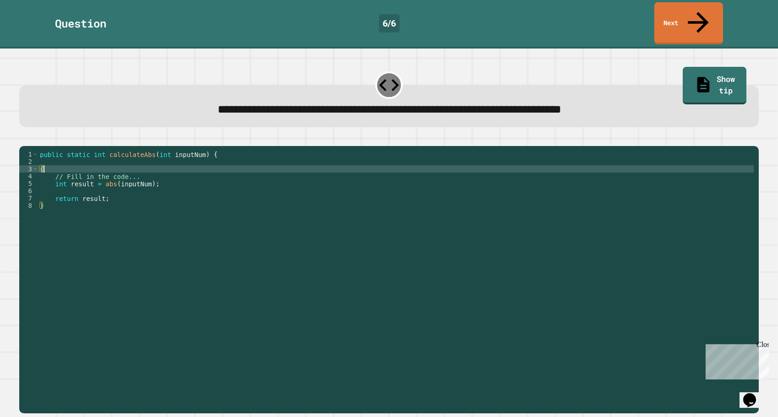
type textarea "**"
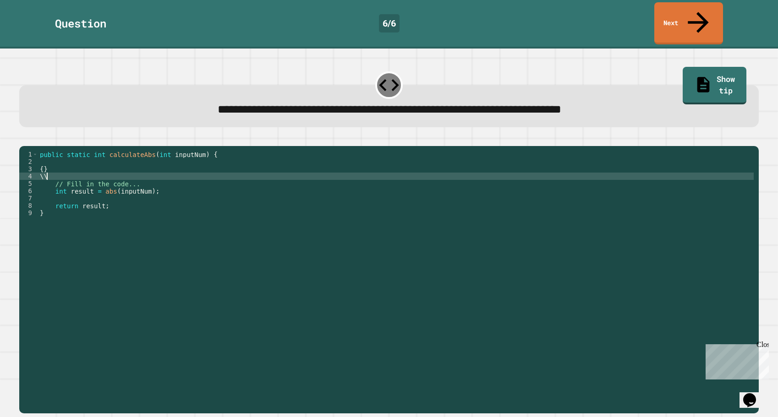
type textarea "*"
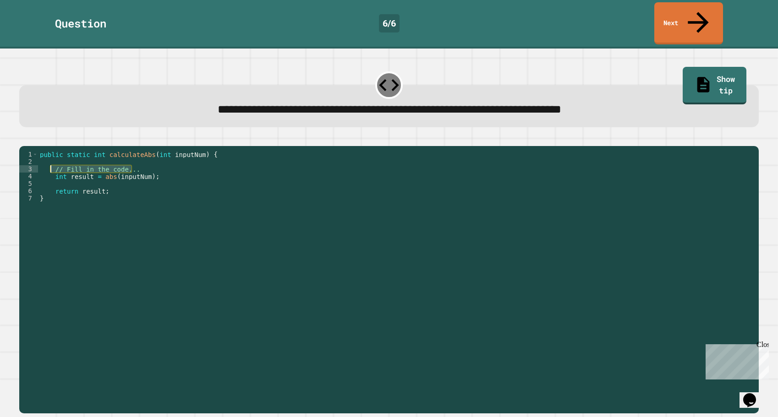
drag, startPoint x: 138, startPoint y: 160, endPoint x: 52, endPoint y: 165, distance: 86.3
click at [52, 165] on div "public static int calculateAbs ( int inputNum ) { // Fill in the code... int re…" at bounding box center [396, 279] width 716 height 257
click at [99, 169] on div "public static int calculateAbs ( int inputNum ) { // Fill in the code... int re…" at bounding box center [396, 279] width 716 height 257
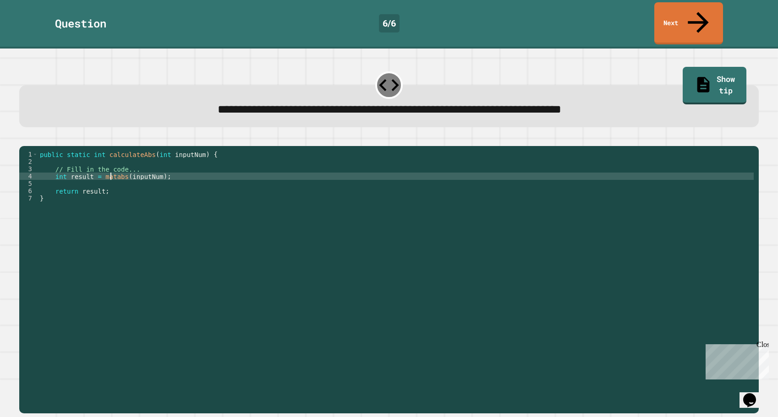
scroll to position [0, 5]
click at [24, 139] on icon "button" at bounding box center [24, 139] width 0 height 0
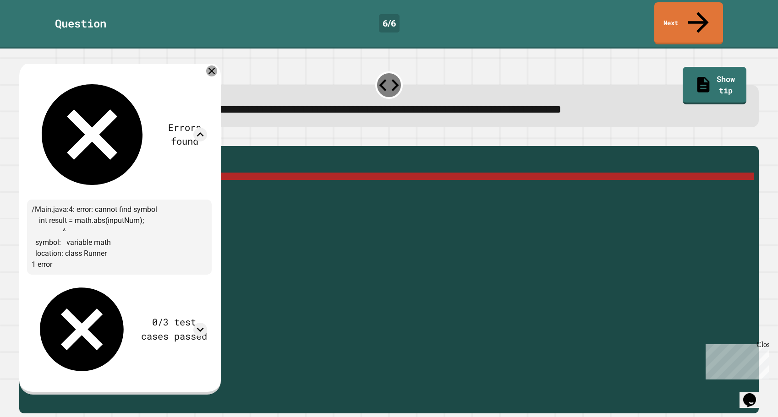
click at [215, 68] on icon at bounding box center [211, 71] width 6 height 6
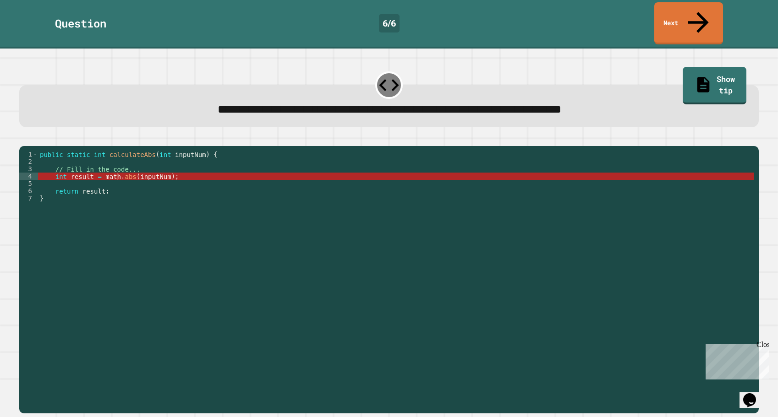
scroll to position [0, 0]
click at [100, 240] on div "public static int calculateAbs ( int inputNum ) { // Fill in the code... int re…" at bounding box center [396, 279] width 716 height 257
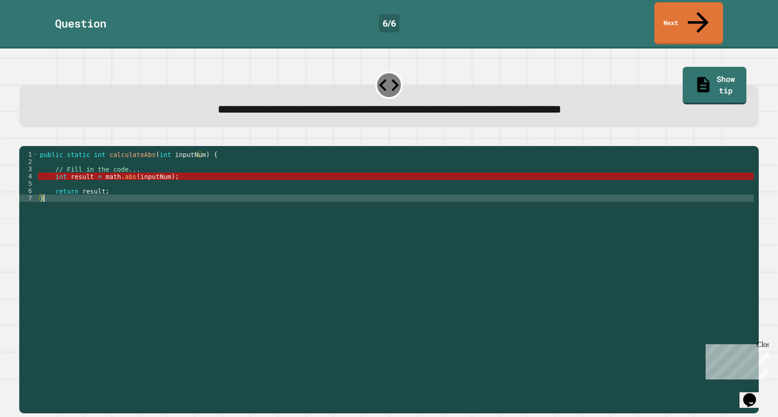
click at [115, 193] on div "public static int calculateAbs ( int inputNum ) { // Fill in the code... int re…" at bounding box center [396, 279] width 716 height 257
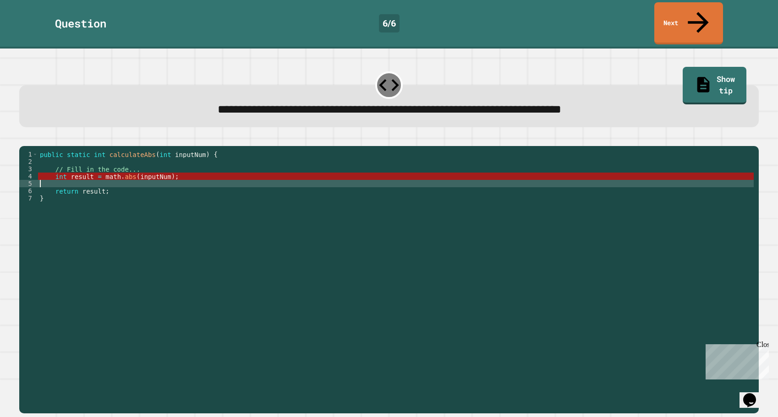
click at [112, 179] on div "public static int calculateAbs ( int inputNum ) { // Fill in the code... int re…" at bounding box center [396, 279] width 716 height 257
click at [24, 139] on button "button" at bounding box center [24, 139] width 0 height 0
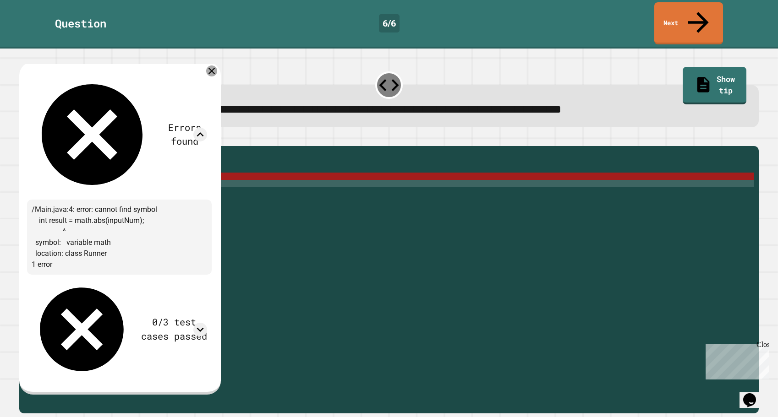
click at [217, 66] on icon at bounding box center [211, 71] width 11 height 11
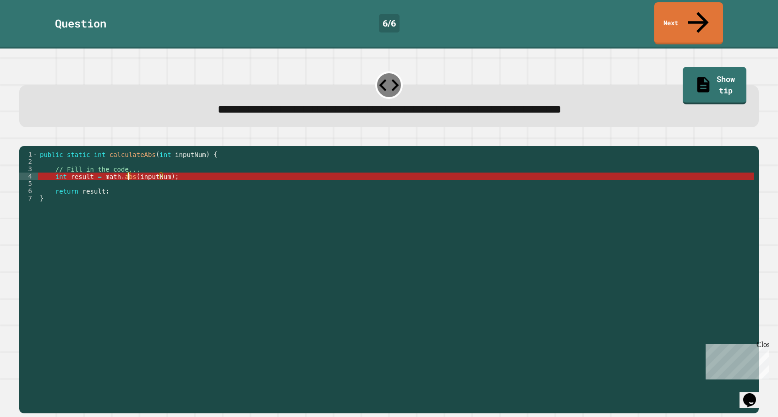
click at [129, 170] on div "public static int calculateAbs ( int inputNum ) { // Fill in the code... int re…" at bounding box center [396, 279] width 716 height 257
click at [104, 169] on div "public static int calculateAbs ( int inputNum ) { // Fill in the code... int re…" at bounding box center [396, 279] width 716 height 257
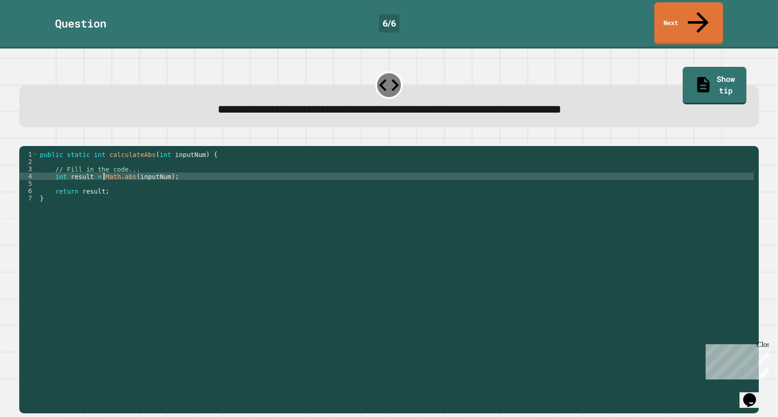
scroll to position [0, 5]
type textarea "**********"
click at [24, 139] on icon "button" at bounding box center [24, 139] width 0 height 0
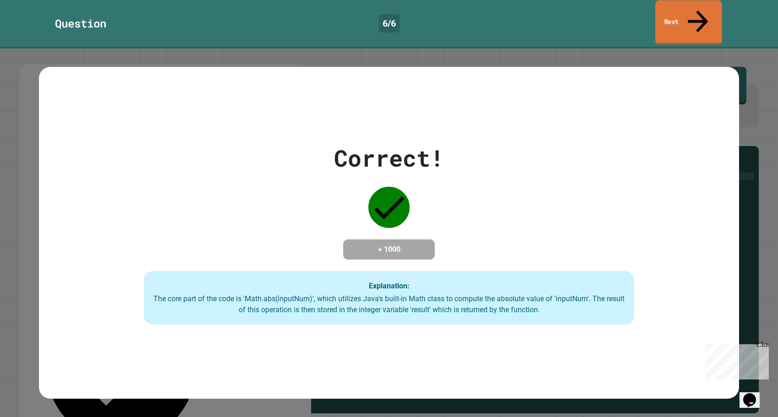
click at [692, 5] on link "Next" at bounding box center [688, 22] width 66 height 44
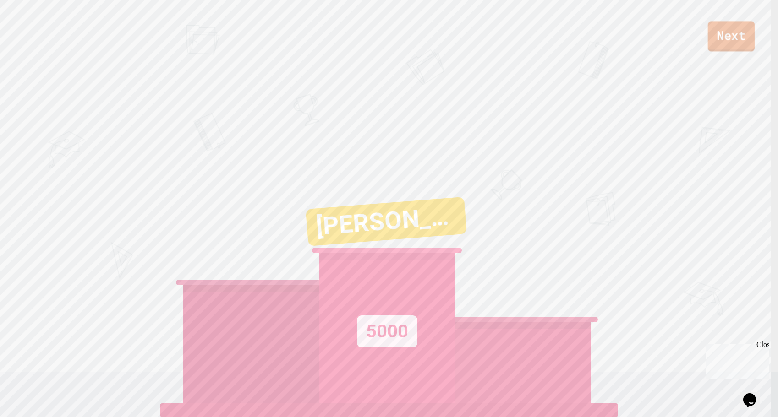
click at [742, 37] on link "Next" at bounding box center [731, 36] width 47 height 30
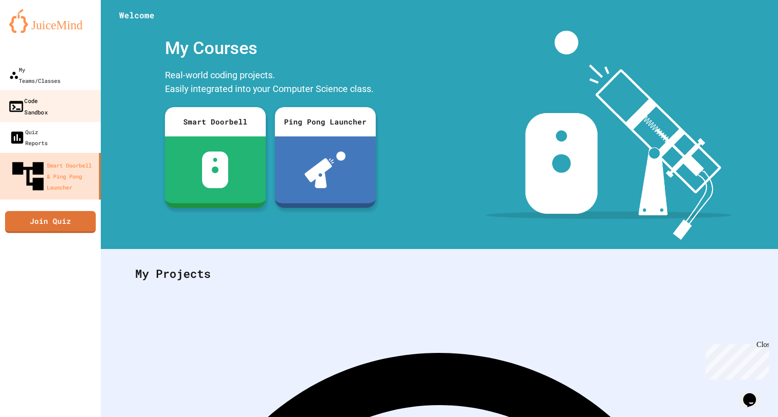
click at [43, 95] on div "Code Sandbox" at bounding box center [28, 106] width 40 height 22
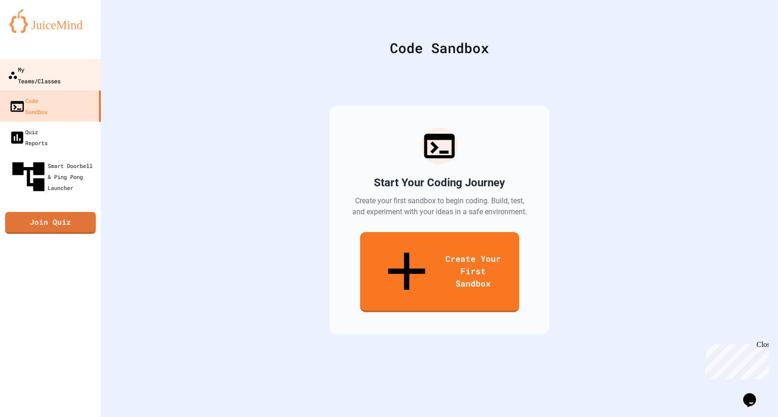
click at [54, 75] on link "My Teams/Classes" at bounding box center [51, 75] width 104 height 32
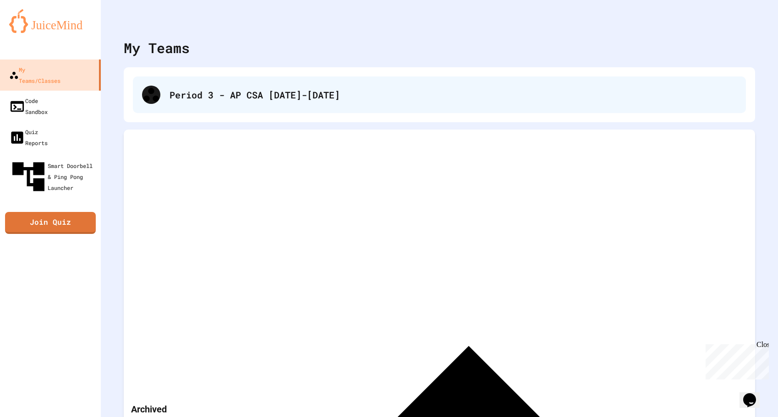
click at [230, 85] on div "Period 3 - AP CSA [DATE]-[DATE]" at bounding box center [439, 95] width 613 height 37
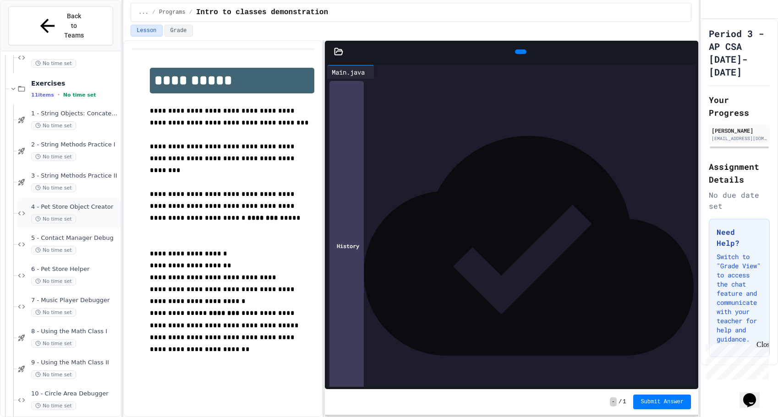
scroll to position [610, 0]
click at [72, 328] on div "8 - Using the Math Class I No time set" at bounding box center [74, 338] width 87 height 20
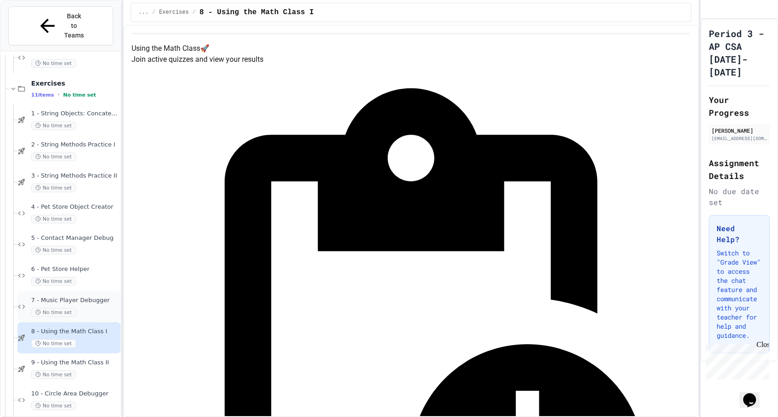
click at [78, 308] on div "No time set" at bounding box center [74, 312] width 87 height 9
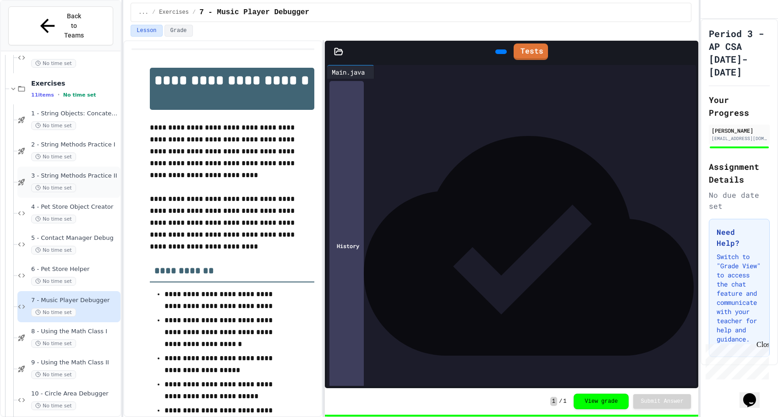
click at [70, 172] on div "3 - String Methods Practice II No time set" at bounding box center [74, 182] width 87 height 20
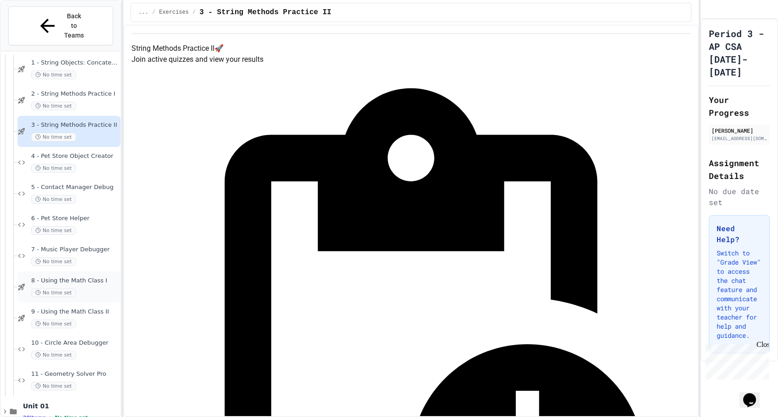
scroll to position [661, 0]
click at [102, 303] on div "9 - Using the Math Class II No time set" at bounding box center [68, 318] width 103 height 31
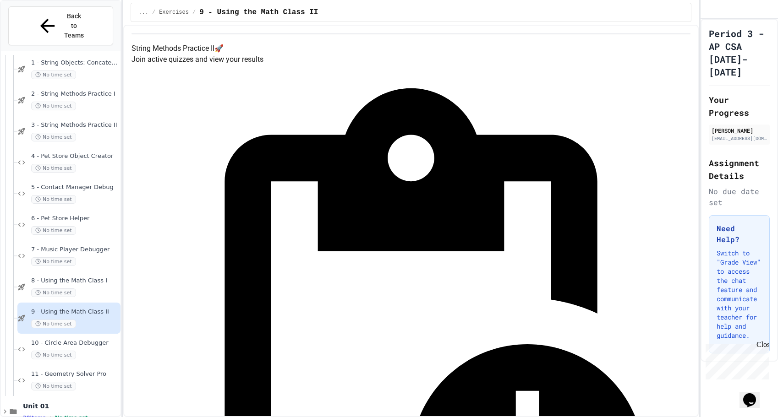
scroll to position [650, 0]
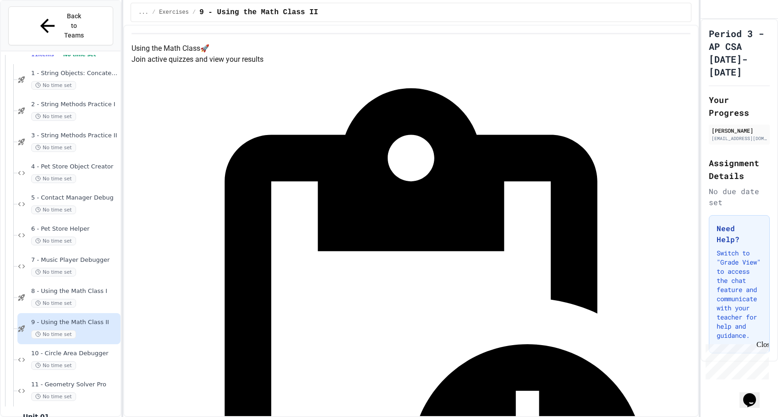
click at [86, 376] on div "11 - Geometry Solver Pro No time set" at bounding box center [68, 391] width 103 height 31
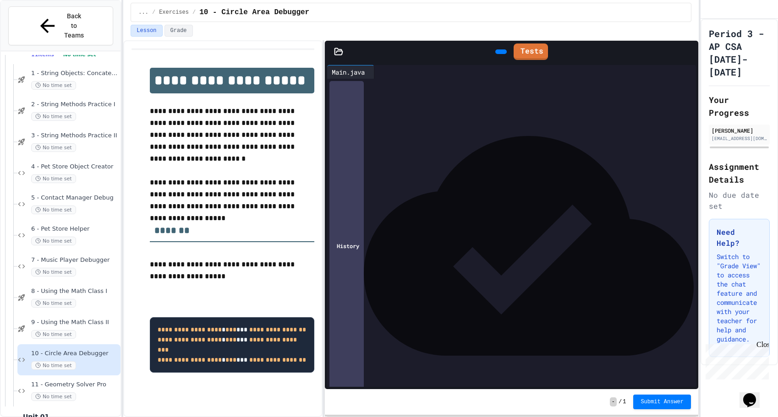
click at [382, 66] on div at bounding box center [377, 72] width 7 height 14
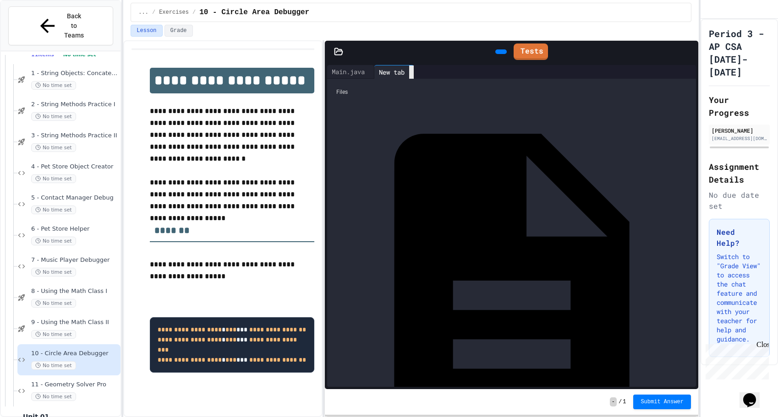
click at [420, 75] on icon at bounding box center [417, 78] width 6 height 6
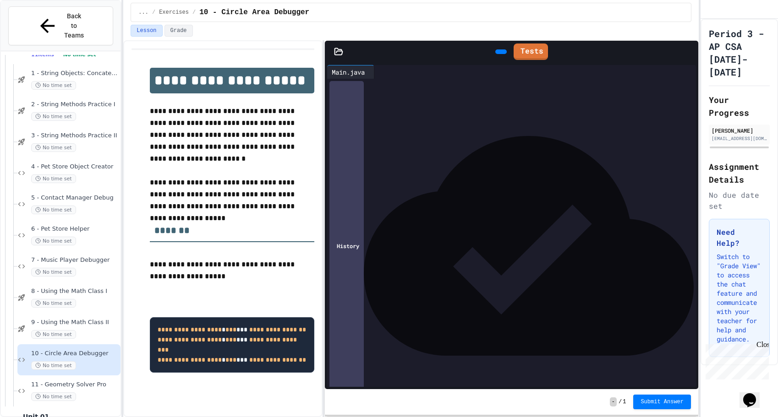
click at [465, 144] on div "**********" at bounding box center [511, 148] width 341 height 8
click at [495, 52] on div at bounding box center [500, 51] width 11 height 5
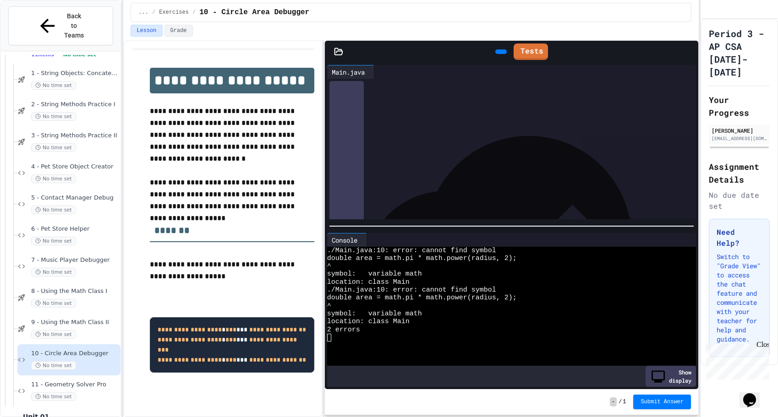
click at [443, 156] on div "****** **** * **** * ** * **** * ***** ******** * **" at bounding box center [511, 156] width 341 height 8
click at [413, 156] on div "****** **** * **** * ** * **** * ***** ******** * **" at bounding box center [511, 156] width 341 height 8
click at [495, 49] on div at bounding box center [500, 51] width 11 height 5
click at [461, 155] on span "*" at bounding box center [459, 155] width 3 height 5
click at [500, 52] on icon at bounding box center [500, 52] width 0 height 0
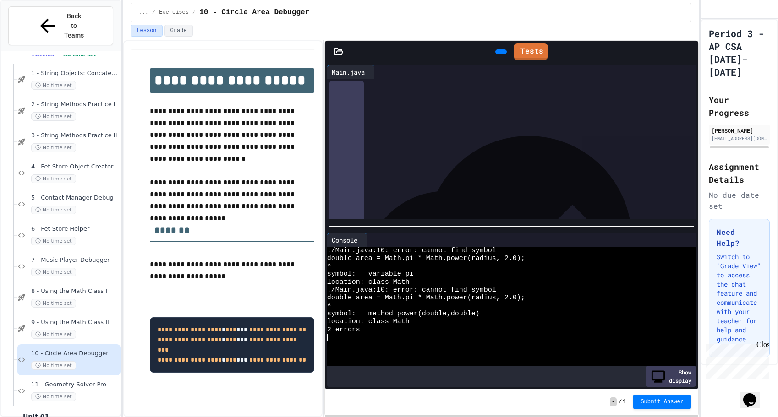
click at [465, 154] on span "***" at bounding box center [462, 155] width 6 height 5
click at [500, 52] on icon at bounding box center [500, 52] width 0 height 0
click at [489, 163] on div "****** *****" at bounding box center [511, 164] width 341 height 8
click at [404, 157] on span "*" at bounding box center [402, 155] width 3 height 5
click at [491, 45] on div at bounding box center [501, 52] width 21 height 14
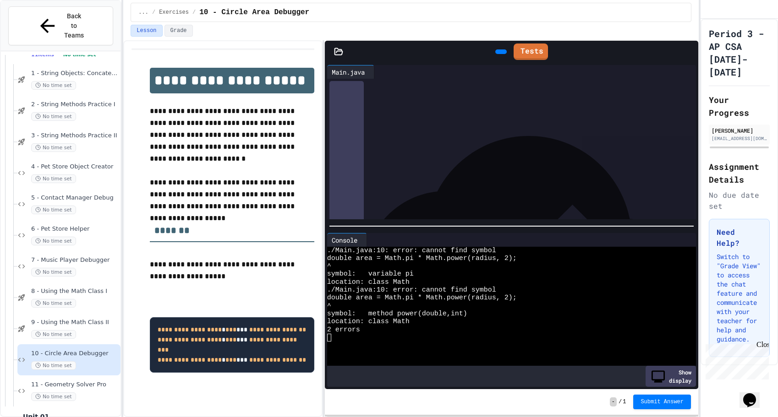
click at [495, 51] on div at bounding box center [500, 51] width 11 height 5
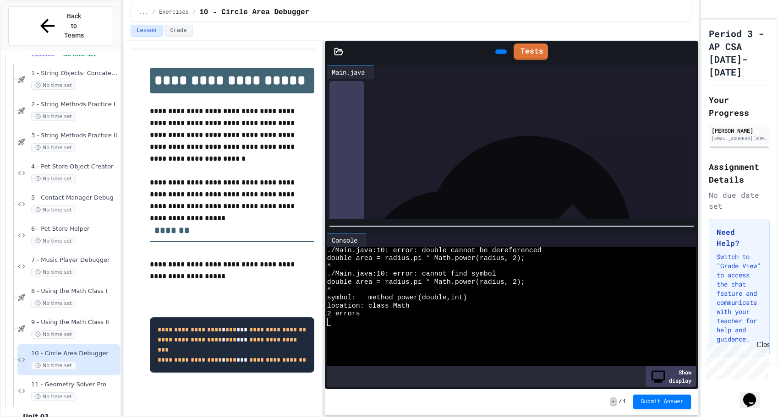
click at [408, 153] on div "****** **** * ****** * ** * **** * ***** ******** * **" at bounding box center [511, 156] width 341 height 8
click at [411, 156] on div "****** **** * ****** * ** * **** * ***** ******** * **" at bounding box center [511, 156] width 341 height 8
click at [495, 54] on div at bounding box center [500, 51] width 11 height 5
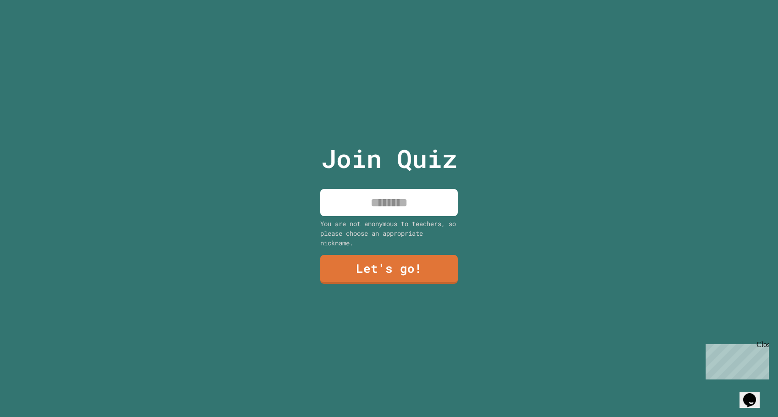
click at [396, 199] on input at bounding box center [388, 202] width 137 height 27
type input "*******"
click at [374, 245] on div "Join Quiz ******* You are not anonymous to teachers, so please choose an approp…" at bounding box center [389, 208] width 154 height 417
click at [381, 255] on link "Let's go!" at bounding box center [388, 269] width 137 height 29
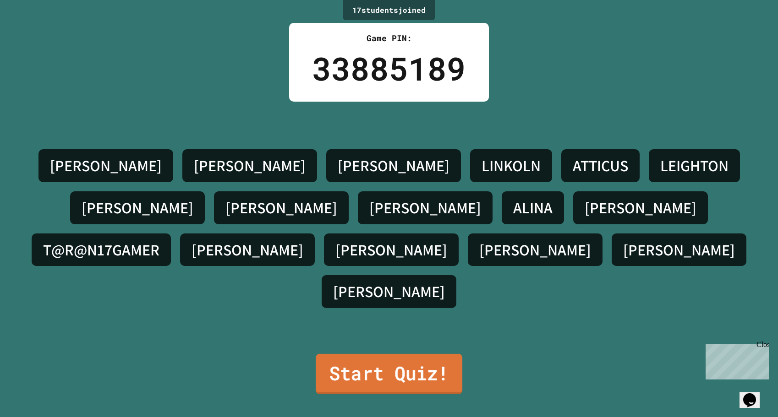
click at [364, 359] on link "Start Quiz!" at bounding box center [389, 374] width 147 height 40
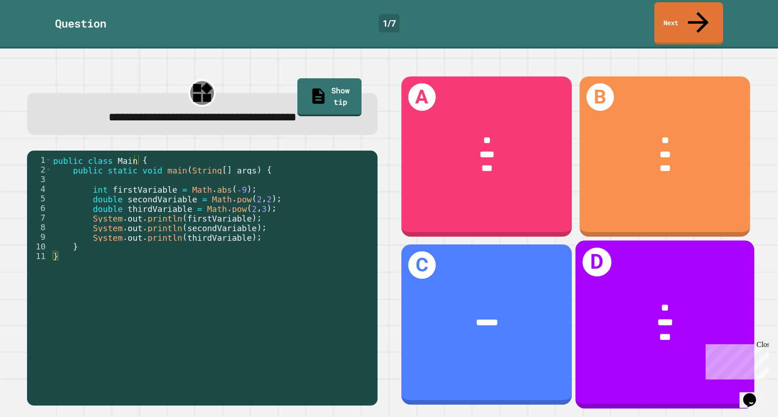
click at [683, 281] on div "* *** ***" at bounding box center [664, 322] width 179 height 83
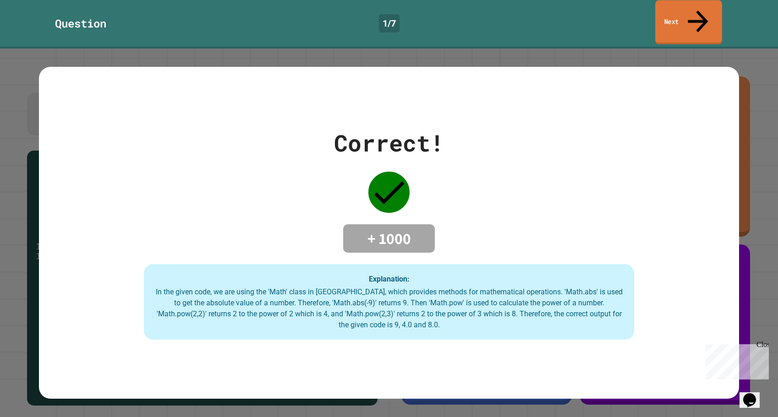
click at [682, 11] on link "Next" at bounding box center [688, 22] width 67 height 44
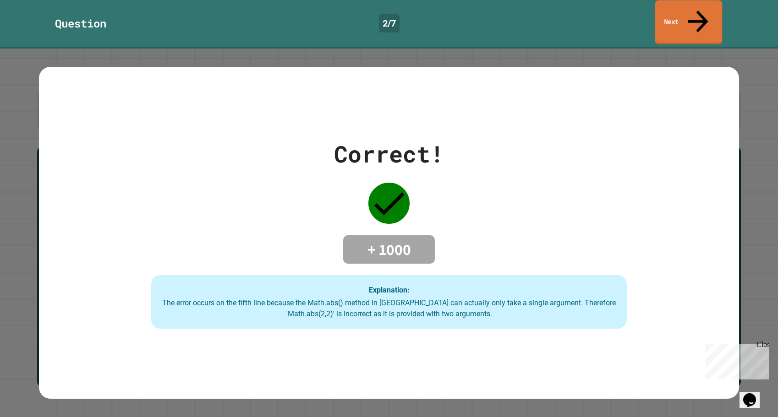
click at [699, 5] on link "Next" at bounding box center [688, 22] width 67 height 44
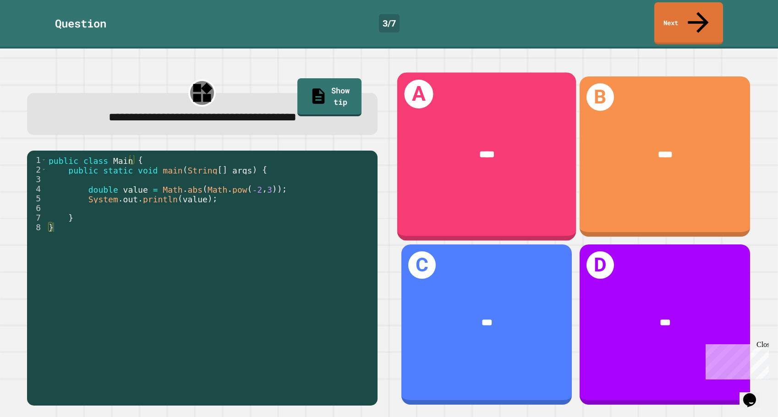
click at [533, 166] on div "A ****" at bounding box center [486, 156] width 179 height 169
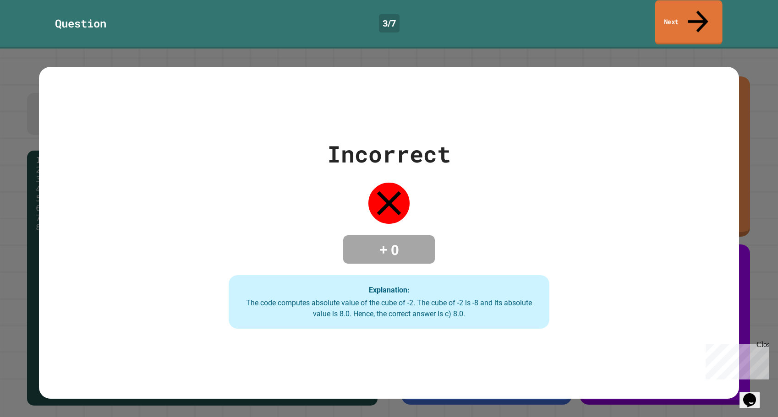
click at [679, 21] on link "Next" at bounding box center [688, 22] width 67 height 44
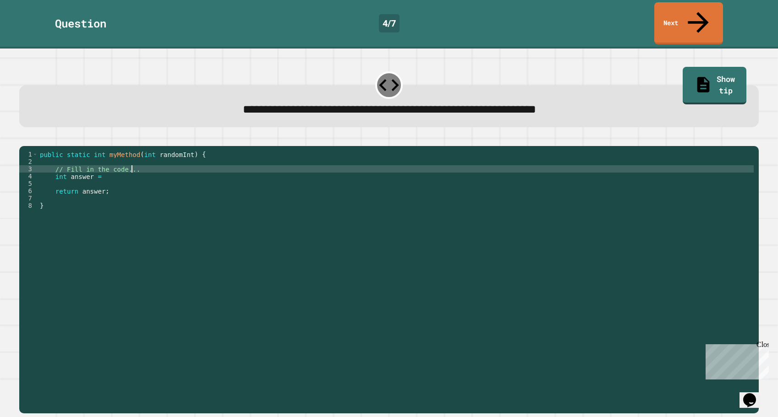
click at [454, 163] on div "public static int myMethod ( int randomInt ) { // Fill in the code... int answe…" at bounding box center [396, 279] width 716 height 257
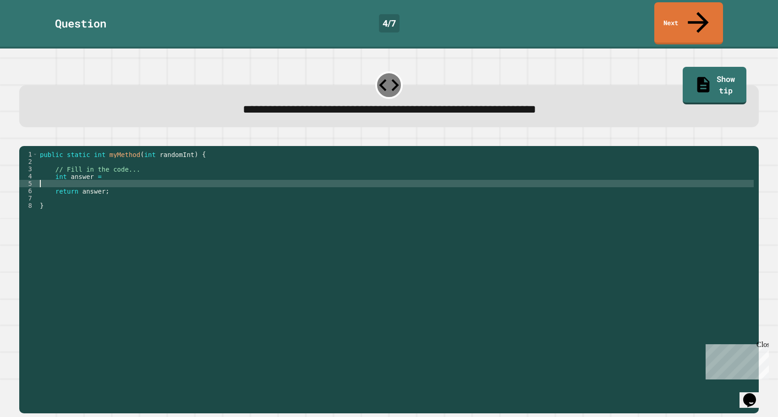
click at [459, 174] on div "public static int myMethod ( int randomInt ) { // Fill in the code... int answe…" at bounding box center [396, 279] width 716 height 257
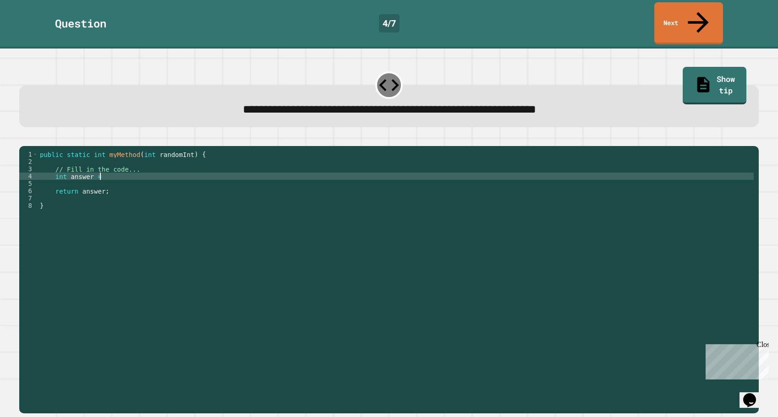
click at [455, 170] on div "public static int myMethod ( int randomInt ) { // Fill in the code... int answe…" at bounding box center [396, 279] width 716 height 257
drag, startPoint x: 32, startPoint y: 124, endPoint x: 33, endPoint y: 119, distance: 5.5
click at [24, 139] on button "button" at bounding box center [24, 139] width 0 height 0
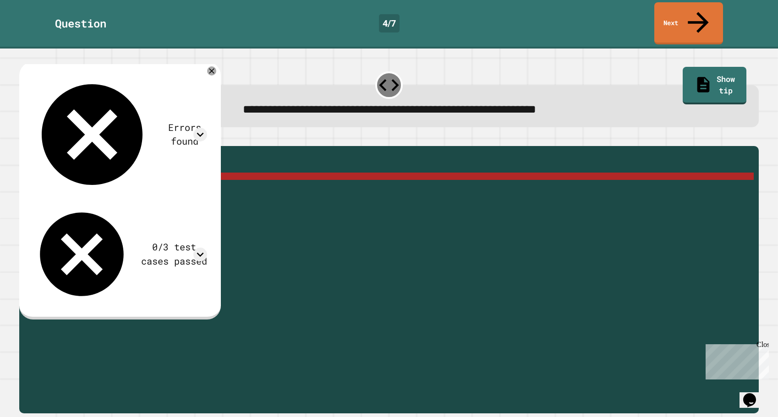
click at [206, 169] on div "public static int myMethod ( int randomInt ) { // Fill in the code... int answe…" at bounding box center [396, 279] width 716 height 257
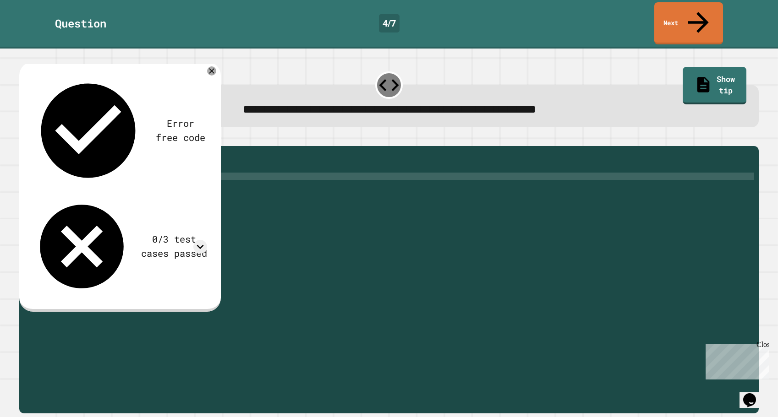
scroll to position [0, 9]
type textarea "**********"
click at [24, 139] on icon "button" at bounding box center [24, 139] width 0 height 0
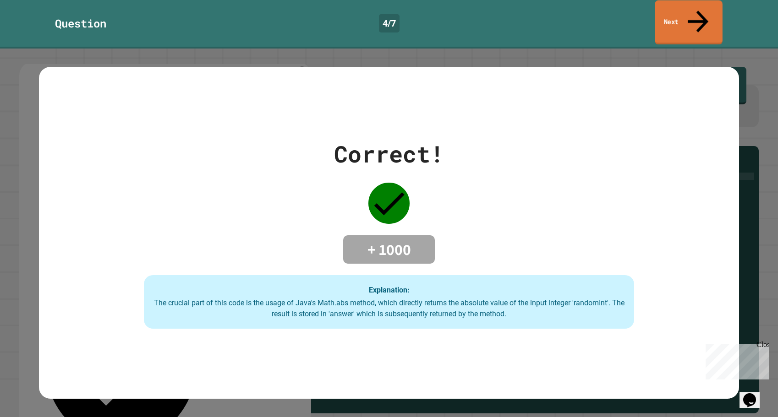
click at [688, 20] on link "Next" at bounding box center [689, 22] width 68 height 44
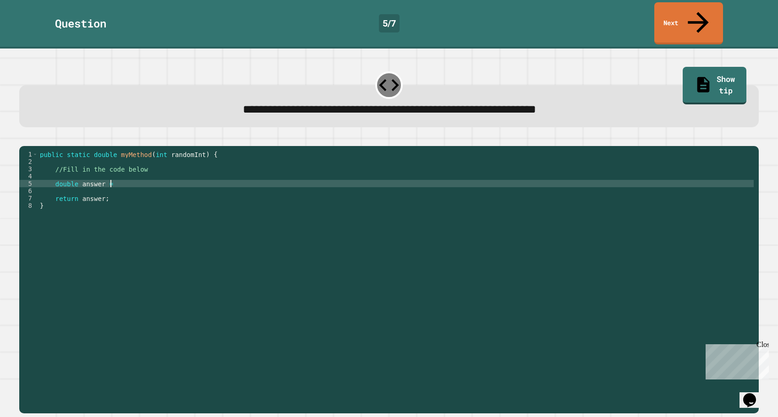
click at [229, 178] on div "public static double myMethod ( int randomInt ) { //Fill in the code below doub…" at bounding box center [396, 279] width 716 height 257
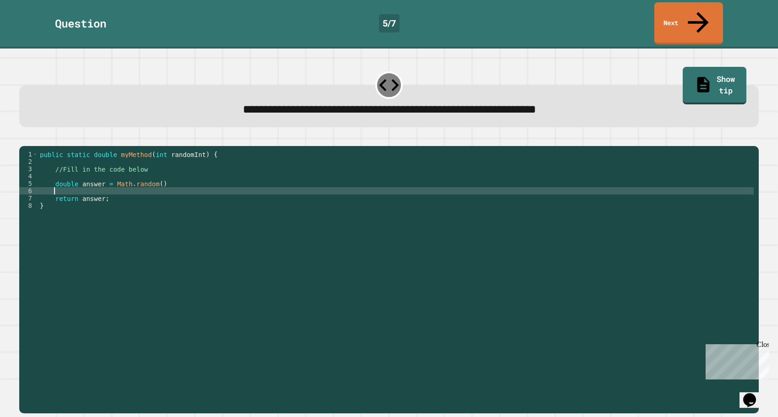
click at [240, 184] on div "public static double myMethod ( int randomInt ) { //Fill in the code below doub…" at bounding box center [396, 279] width 716 height 257
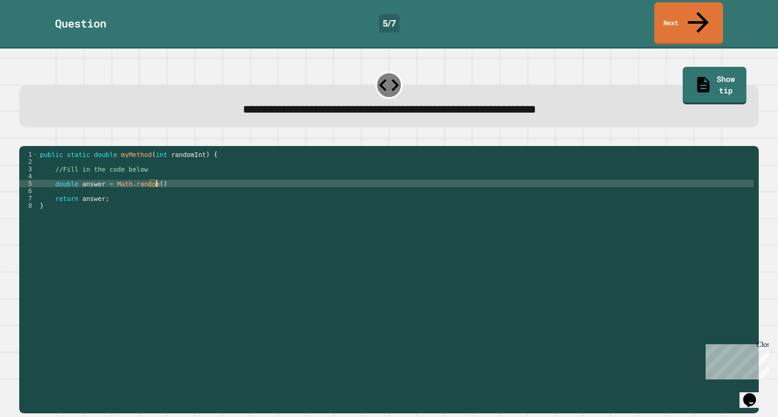
click at [222, 179] on div "public static double myMethod ( int randomInt ) { //Fill in the code below doub…" at bounding box center [396, 279] width 716 height 257
click at [157, 174] on div "public static double myMethod ( int randomInt ) { //Fill in the code below doub…" at bounding box center [396, 279] width 716 height 257
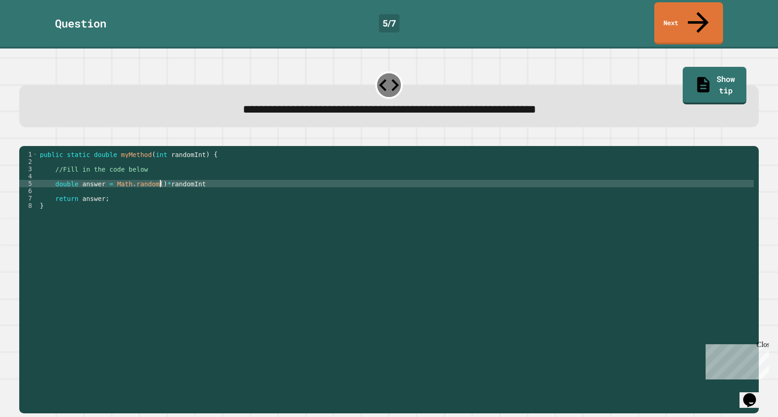
click at [216, 178] on div "public static double myMethod ( int randomInt ) { //Fill in the code below doub…" at bounding box center [396, 279] width 716 height 257
click at [159, 174] on div "public static double myMethod ( int randomInt ) { //Fill in the code below doub…" at bounding box center [396, 279] width 716 height 257
click at [223, 175] on div "public static double myMethod ( int randomInt ) { //Fill in the code below doub…" at bounding box center [396, 279] width 716 height 257
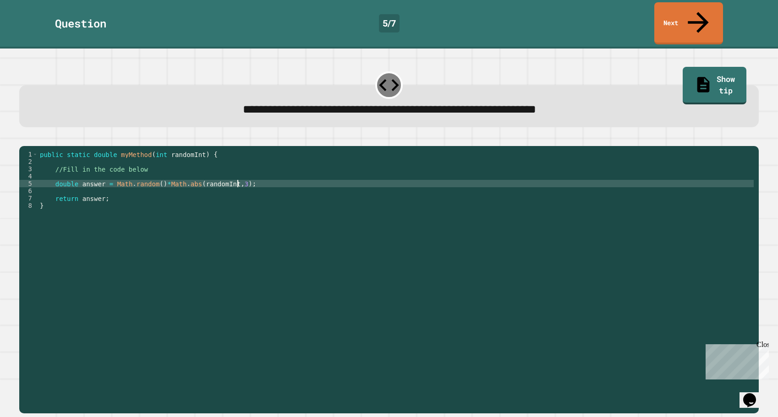
scroll to position [0, 14]
click at [24, 139] on icon "button" at bounding box center [24, 139] width 0 height 0
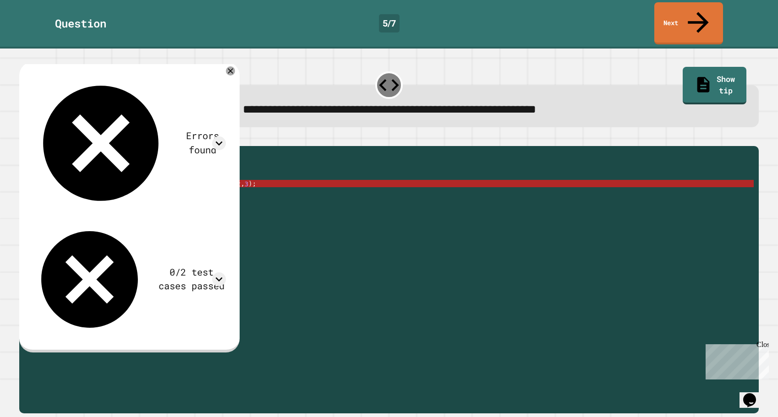
click at [179, 129] on div "Errors found" at bounding box center [202, 143] width 47 height 28
click at [226, 137] on icon at bounding box center [219, 144] width 14 height 14
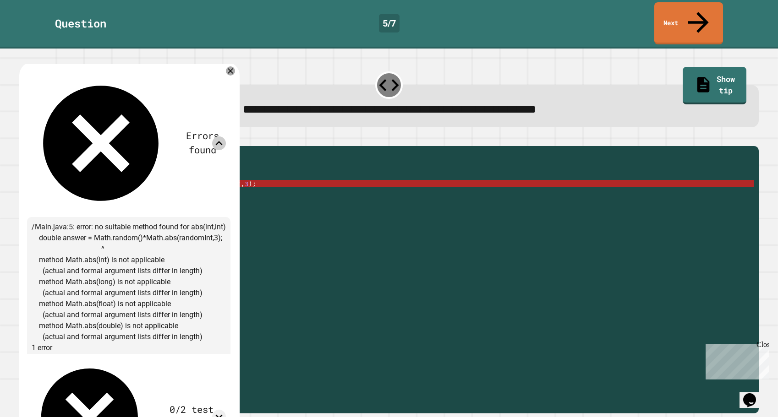
click at [226, 137] on icon at bounding box center [219, 144] width 14 height 14
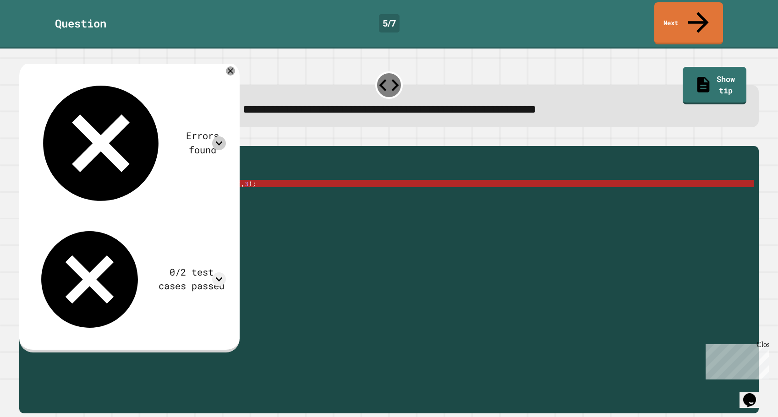
click at [175, 176] on div "public static double myMethod ( int randomInt ) { //Fill in the code below doub…" at bounding box center [396, 279] width 716 height 257
click at [177, 176] on div "public static double myMethod ( int randomInt ) { //Fill in the code below doub…" at bounding box center [396, 279] width 716 height 257
click at [133, 174] on div "public static double myMethod ( int randomInt ) { //Fill in the code below doub…" at bounding box center [396, 279] width 716 height 257
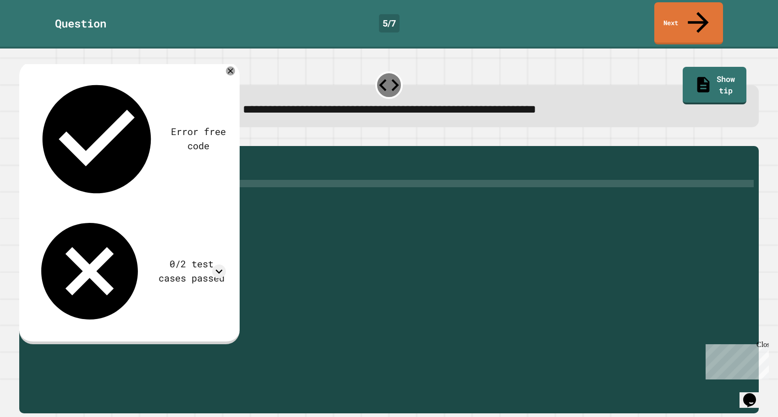
scroll to position [0, 12]
click at [24, 139] on icon "button" at bounding box center [24, 139] width 0 height 0
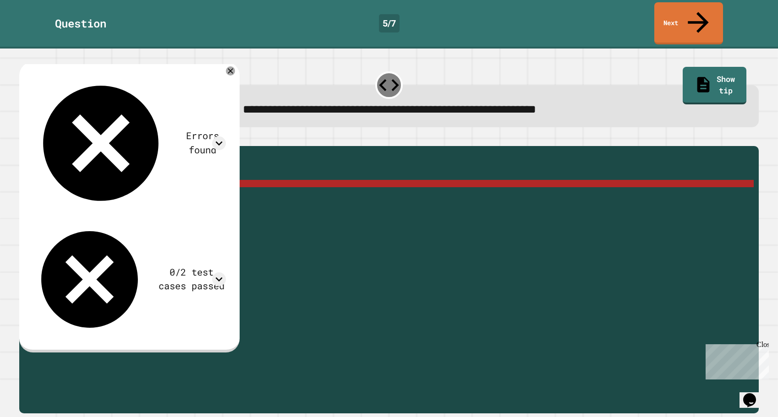
click at [179, 129] on div "Errors found" at bounding box center [202, 143] width 47 height 28
click at [226, 137] on icon at bounding box center [219, 144] width 14 height 14
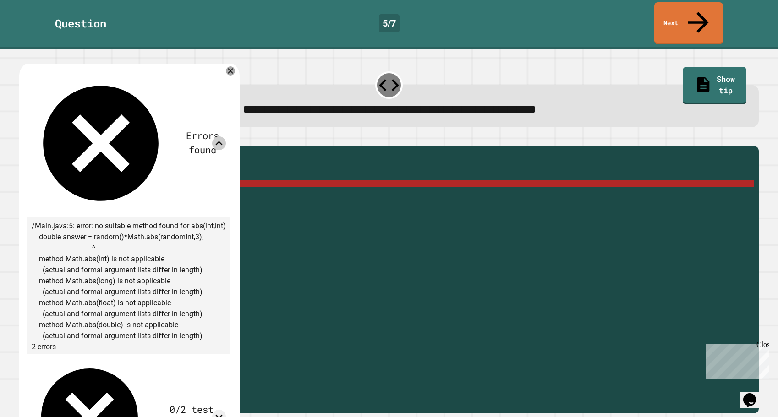
scroll to position [59, 0]
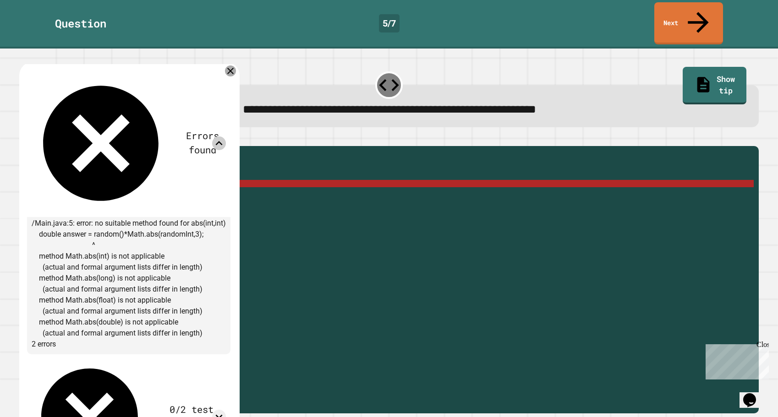
click at [235, 66] on icon at bounding box center [230, 71] width 11 height 11
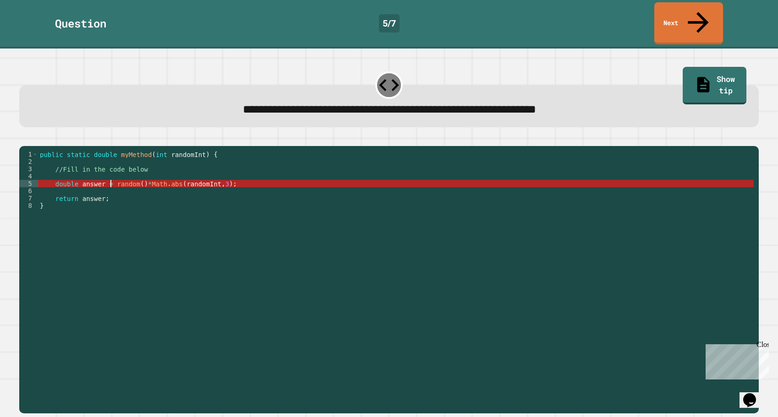
click at [111, 176] on div "public static double myMethod ( int randomInt ) { //Fill in the code below doub…" at bounding box center [396, 279] width 716 height 257
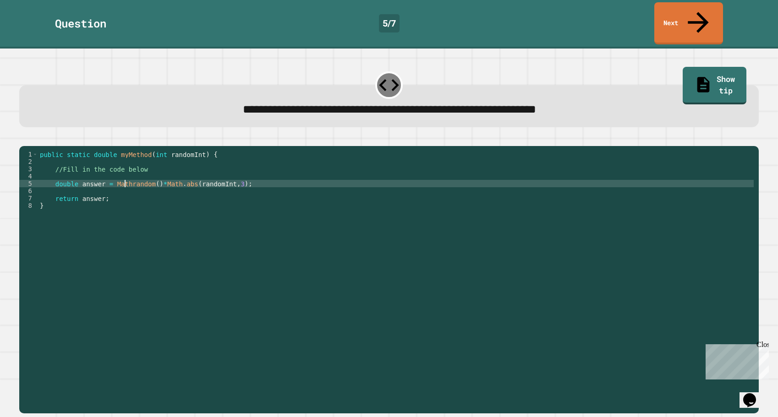
scroll to position [0, 6]
click at [161, 174] on div "public static double myMethod ( int randomInt ) { //Fill in the code below doub…" at bounding box center [396, 279] width 716 height 257
click at [24, 139] on button "button" at bounding box center [24, 139] width 0 height 0
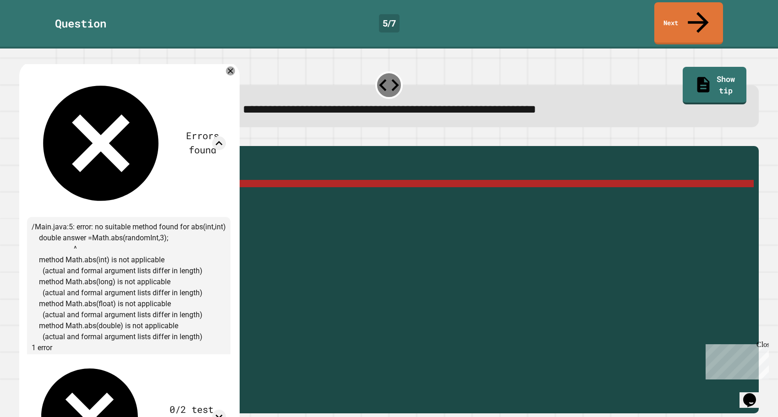
scroll to position [4, 0]
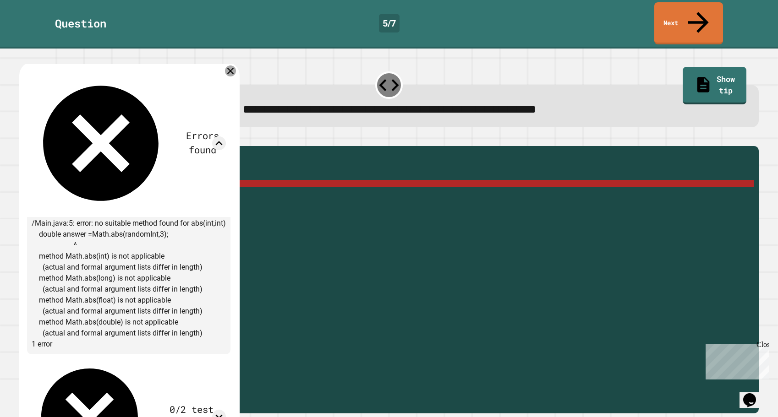
click at [234, 68] on icon at bounding box center [230, 71] width 6 height 6
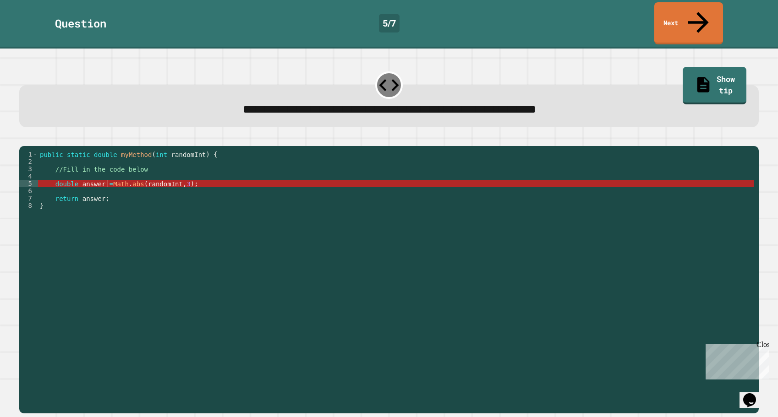
click at [180, 174] on div "public static double myMethod ( int randomInt ) { //Fill in the code below doub…" at bounding box center [396, 279] width 716 height 257
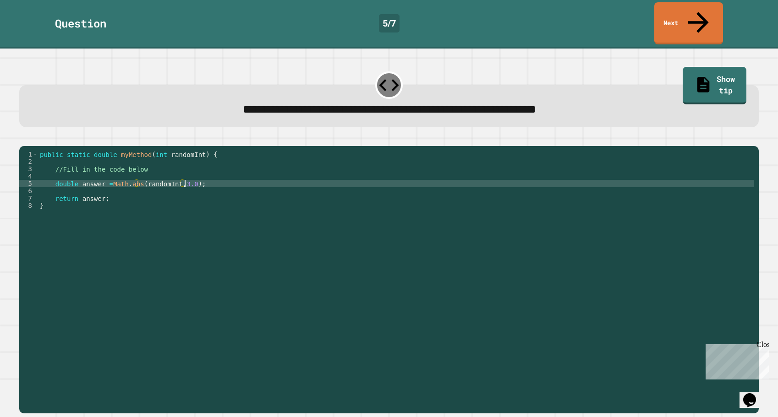
scroll to position [0, 10]
click at [32, 141] on icon "button" at bounding box center [29, 144] width 5 height 6
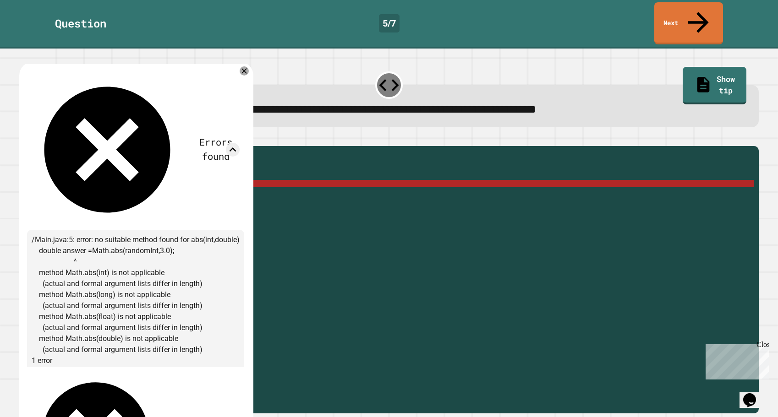
scroll to position [3, 0]
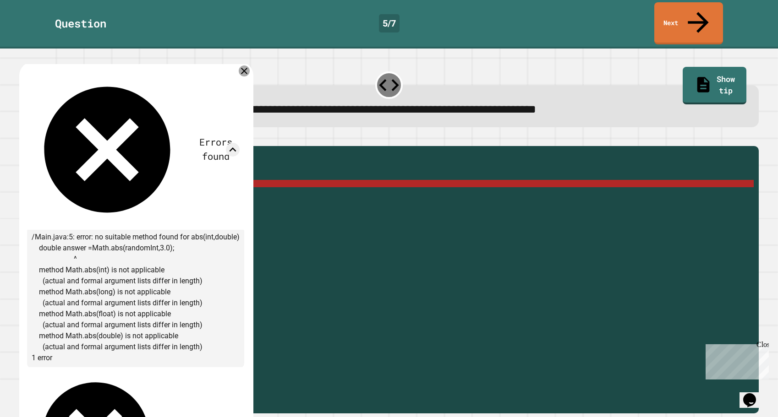
click at [248, 66] on icon at bounding box center [244, 71] width 11 height 11
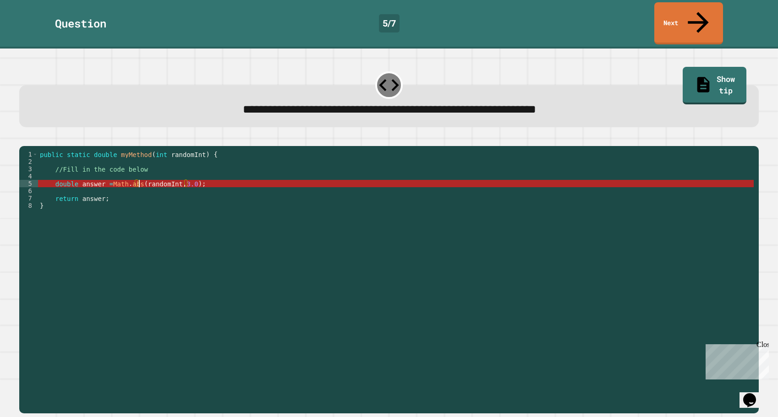
click at [138, 178] on div "public static double myMethod ( int randomInt ) { //Fill in the code below doub…" at bounding box center [396, 279] width 716 height 257
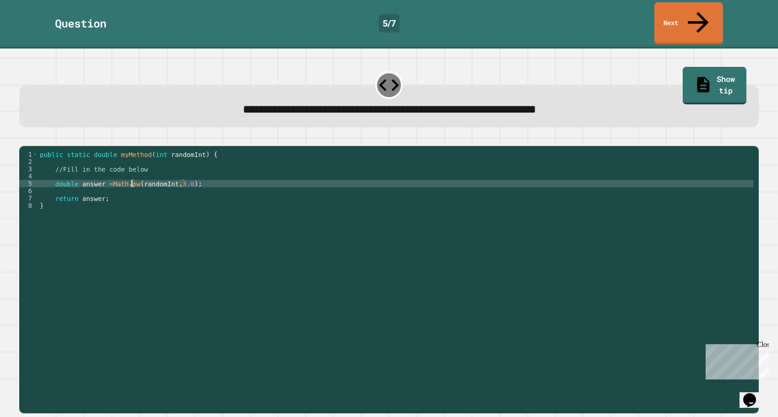
scroll to position [0, 6]
click at [36, 131] on div "**********" at bounding box center [389, 274] width 747 height 286
click at [24, 139] on button "button" at bounding box center [24, 139] width 0 height 0
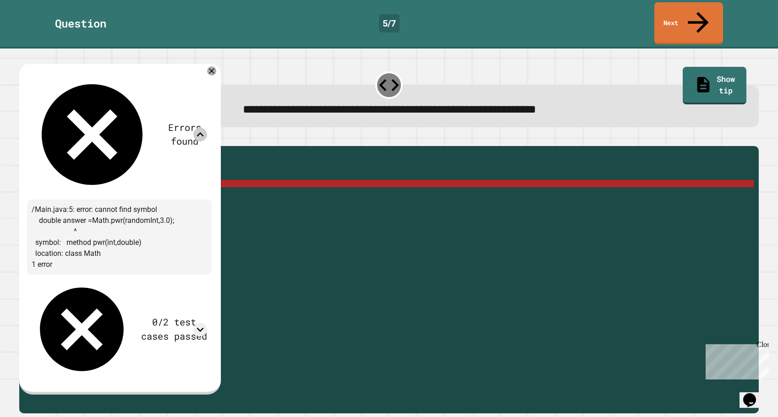
click at [207, 128] on icon at bounding box center [200, 135] width 14 height 14
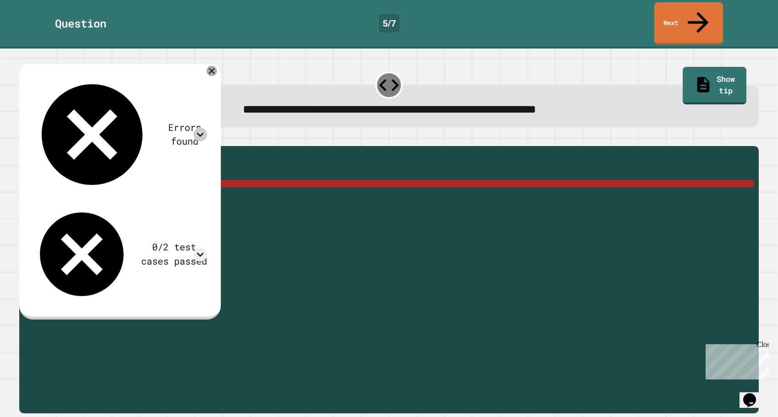
click at [217, 66] on icon at bounding box center [212, 71] width 10 height 10
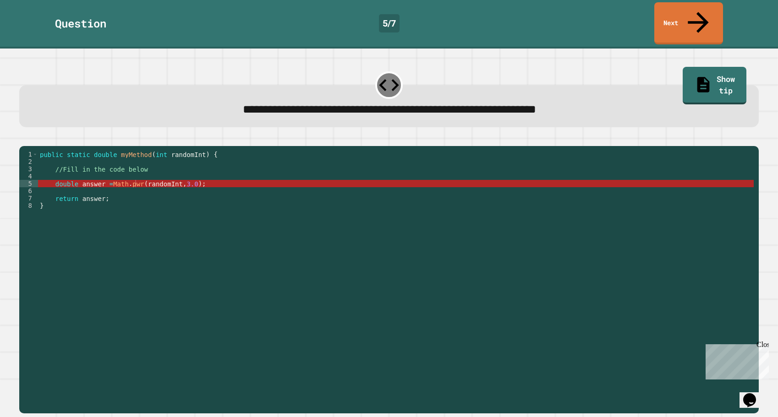
click at [132, 176] on div "public static double myMethod ( int randomInt ) { //Fill in the code below doub…" at bounding box center [396, 279] width 716 height 257
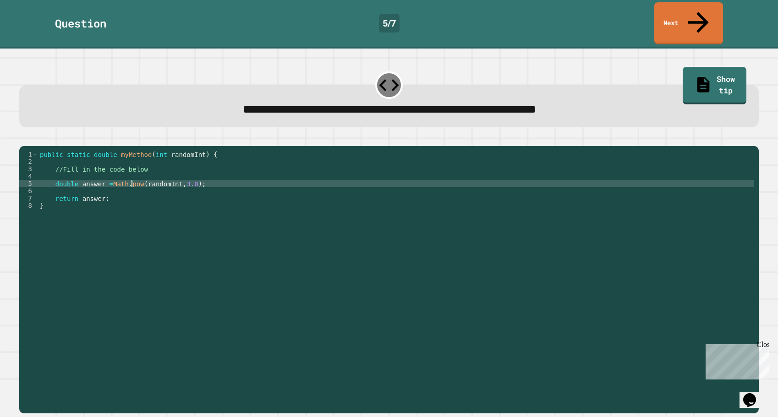
type textarea "**********"
click at [24, 139] on icon "button" at bounding box center [24, 139] width 0 height 0
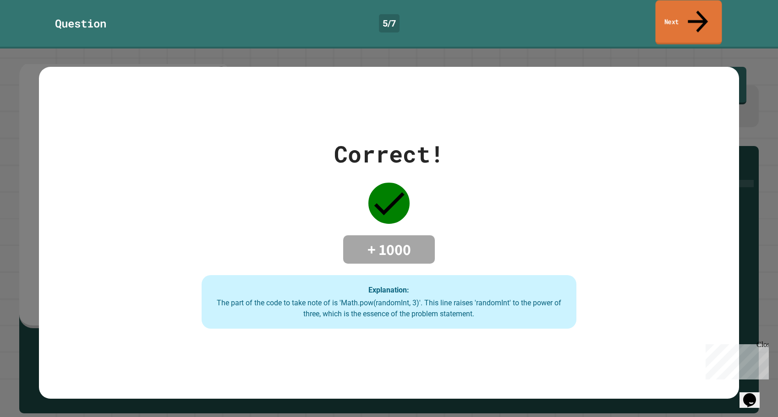
click at [666, 12] on link "Next" at bounding box center [688, 22] width 66 height 44
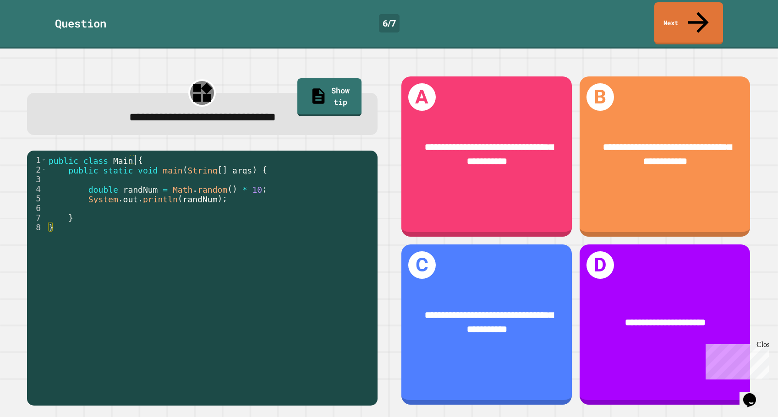
click at [234, 155] on div "public class Main { public static void main ( String [ ] args ) { double randNu…" at bounding box center [210, 285] width 326 height 260
type textarea "**********"
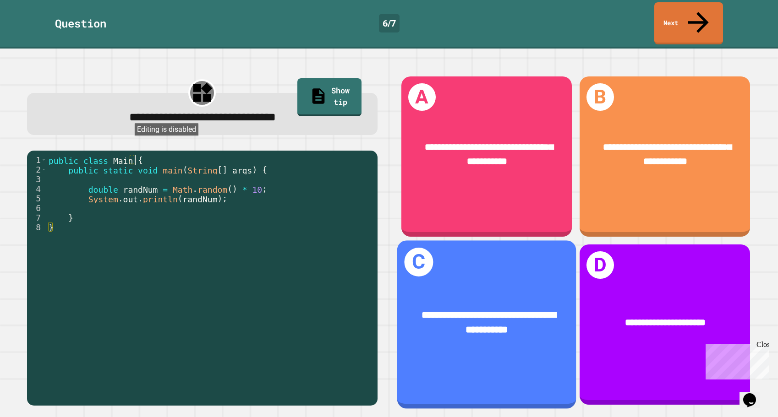
click at [417, 308] on div "**********" at bounding box center [487, 322] width 140 height 29
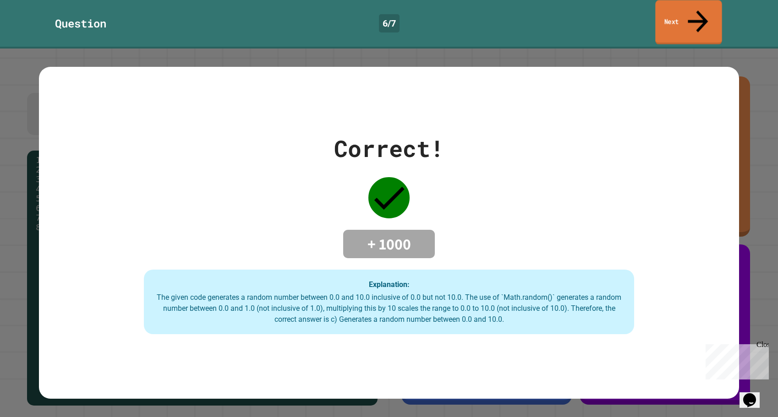
click at [716, 12] on link "Next" at bounding box center [688, 22] width 66 height 44
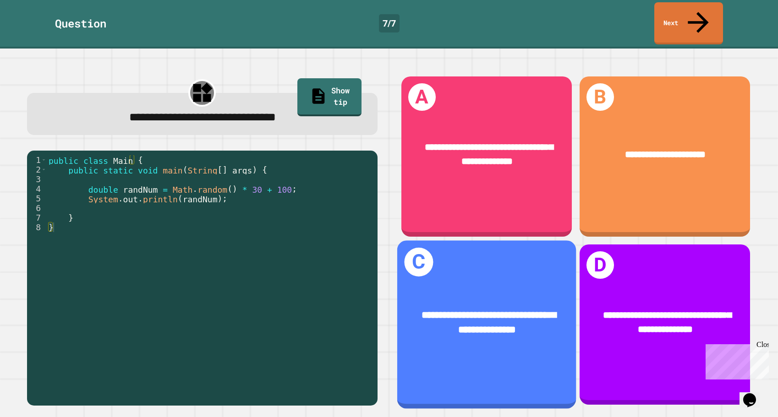
click at [481, 288] on div "**********" at bounding box center [486, 322] width 179 height 68
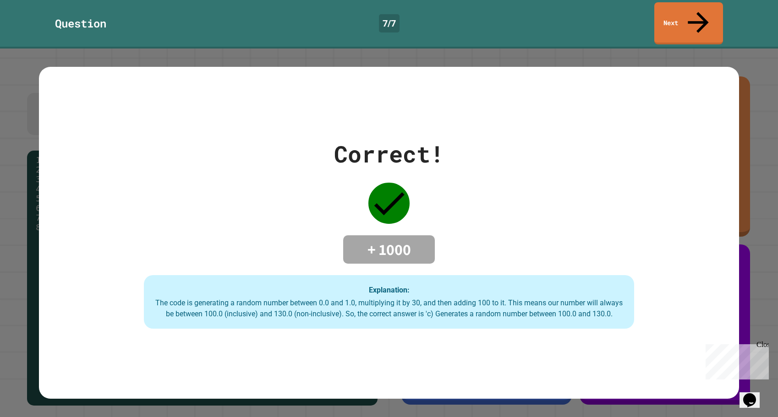
click at [669, 22] on link "Next" at bounding box center [688, 23] width 69 height 42
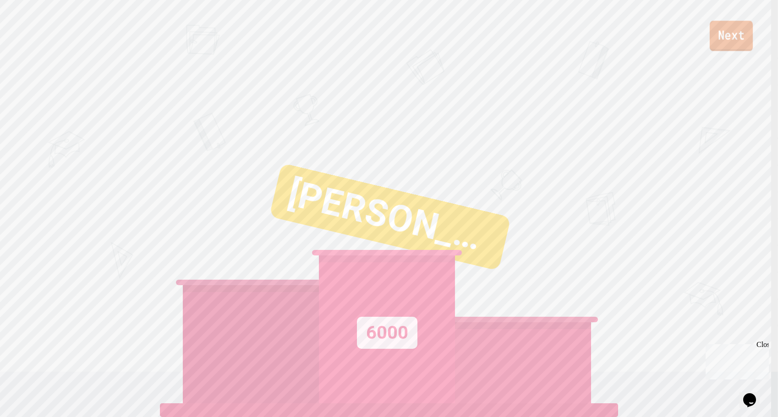
click at [739, 34] on link "Next" at bounding box center [731, 36] width 43 height 30
